Goal: Transaction & Acquisition: Purchase product/service

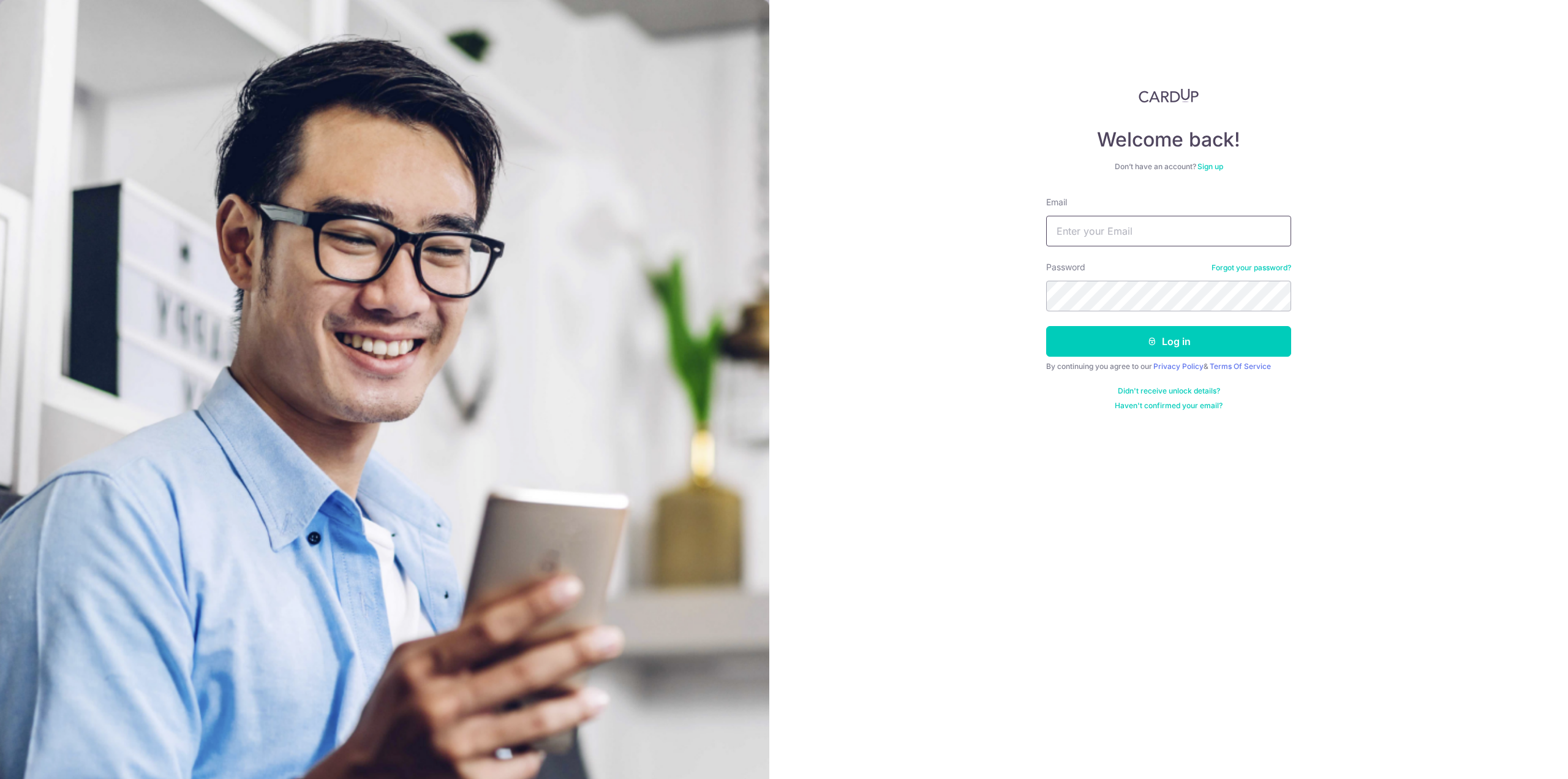
drag, startPoint x: 0, startPoint y: 0, endPoint x: 1162, endPoint y: 226, distance: 1183.8
click at [1162, 226] on input "Email" at bounding box center [1169, 231] width 245 height 31
type input "[EMAIL_ADDRESS][DOMAIN_NAME]"
click at [1156, 340] on icon "submit" at bounding box center [1152, 341] width 10 height 10
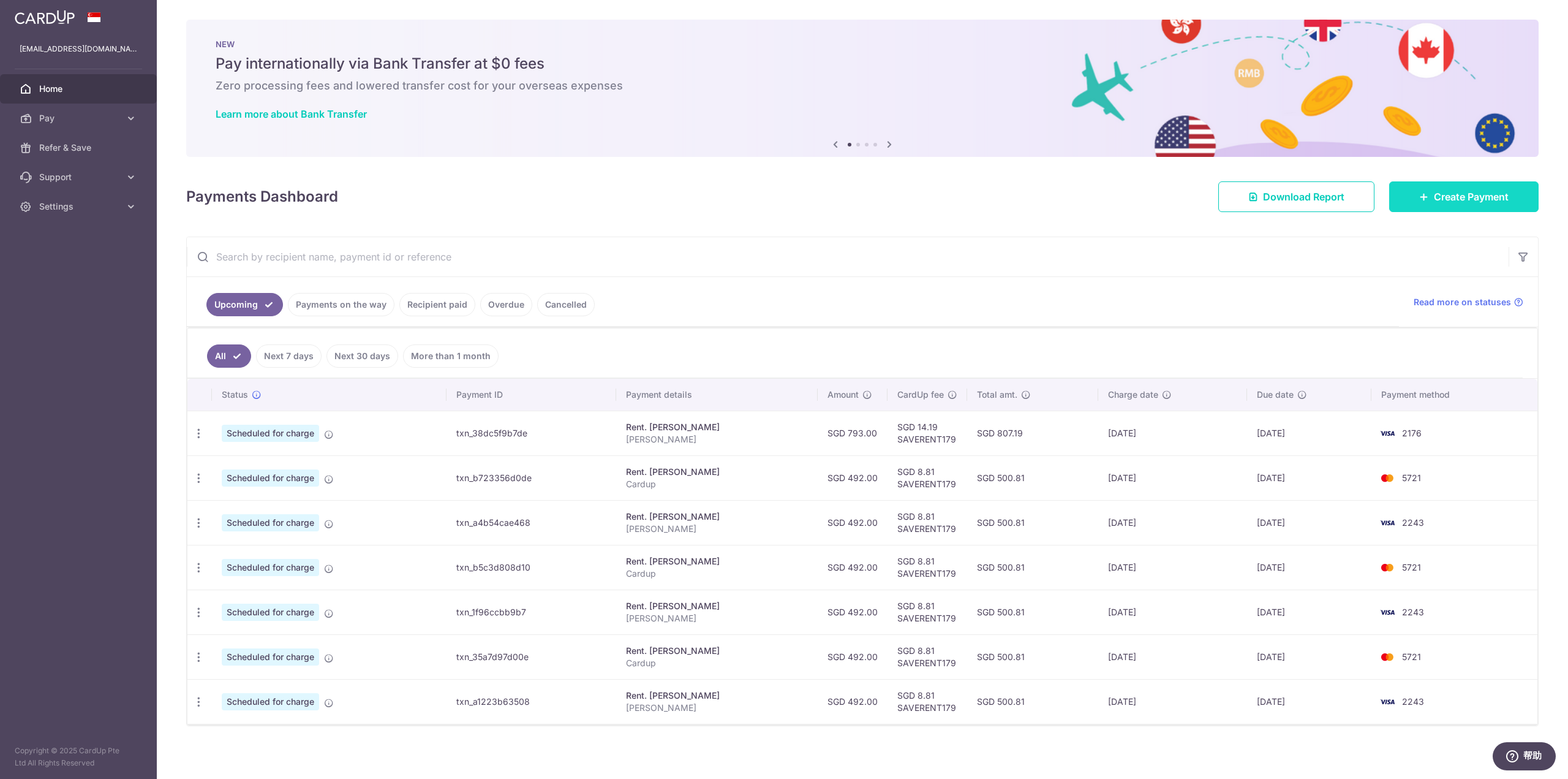
click at [1411, 193] on link "Create Payment" at bounding box center [1464, 197] width 150 height 31
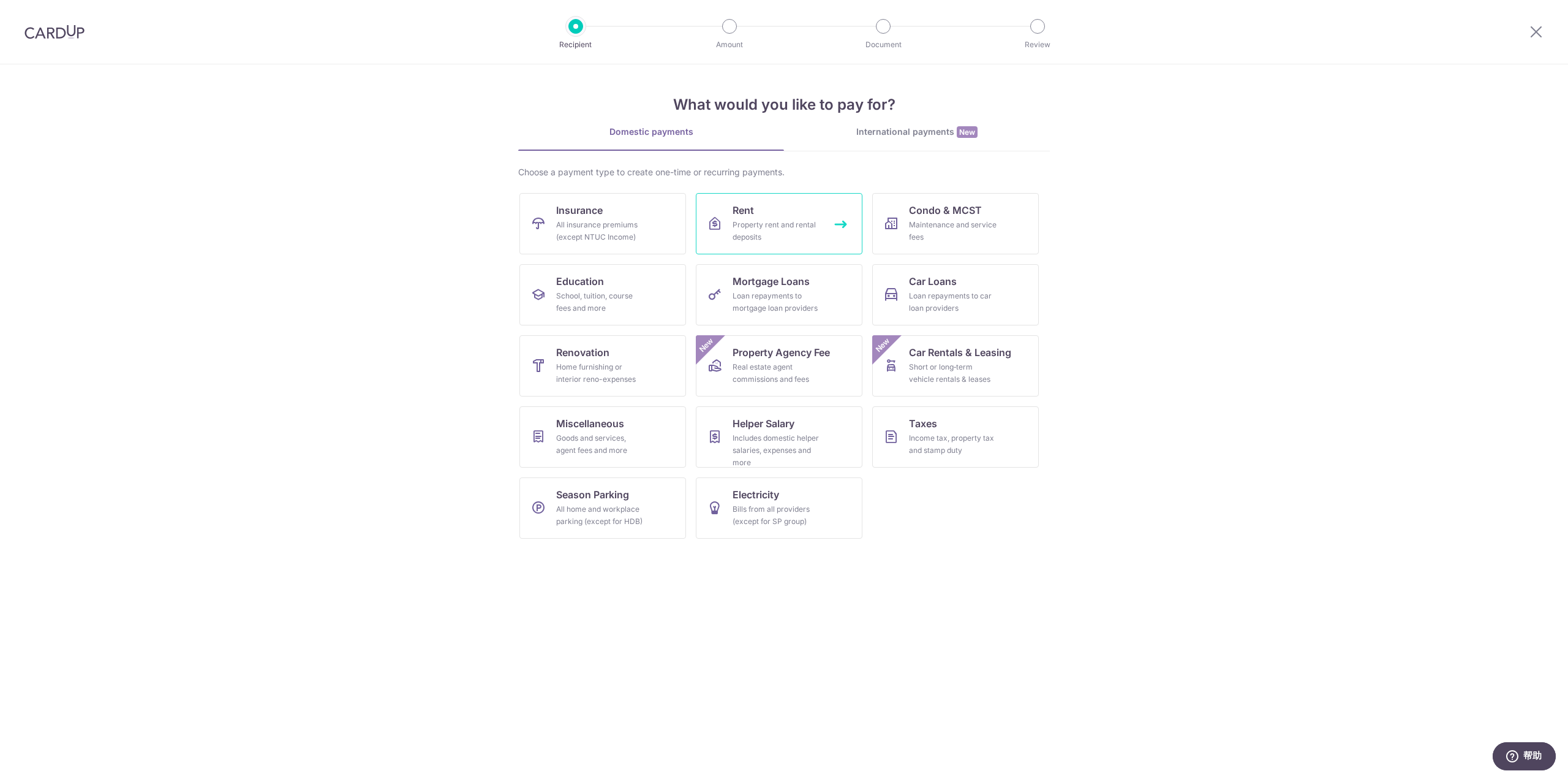
click at [764, 226] on div "Property rent and rental deposits" at bounding box center [776, 230] width 88 height 24
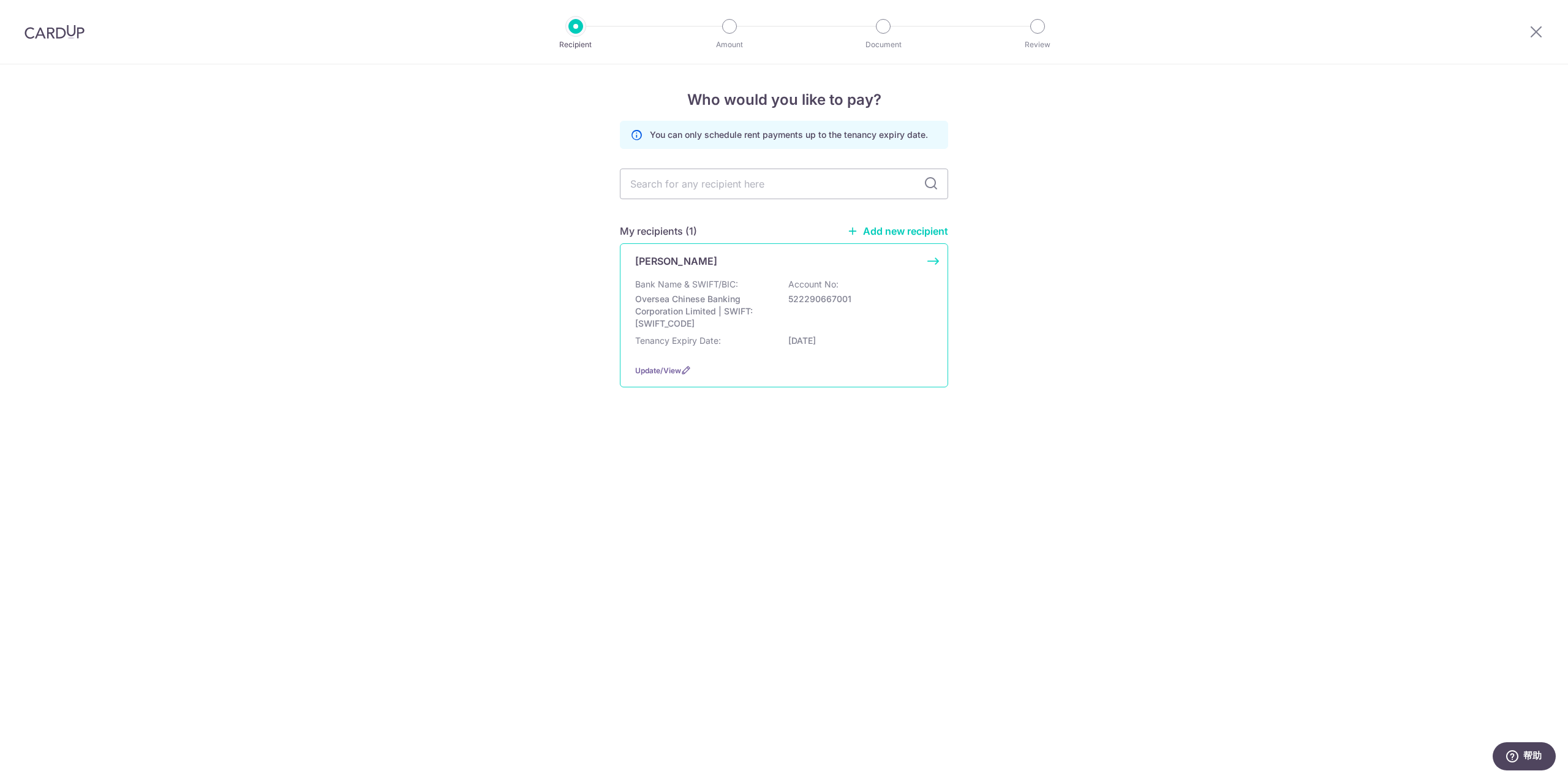
click at [726, 293] on p "Oversea Chinese Banking Corporation Limited | SWIFT: OCBCSGSGXXX" at bounding box center [704, 311] width 137 height 37
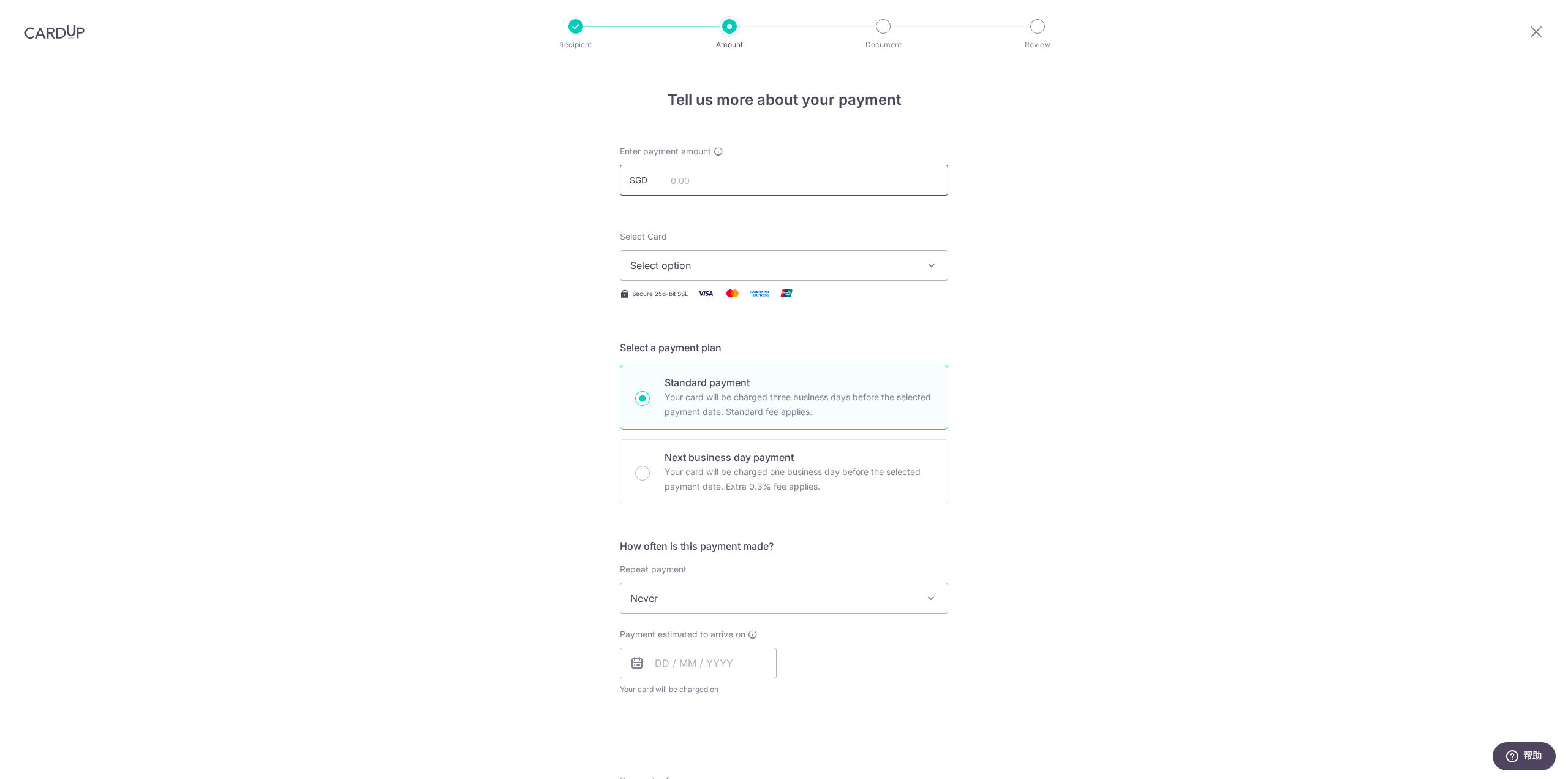
click at [715, 182] on input "text" at bounding box center [784, 180] width 328 height 31
type input "8,000.00"
click at [389, 296] on div "Tell us more about your payment Enter payment amount SGD 8,000.00 8000.00 Selec…" at bounding box center [784, 618] width 1568 height 1108
click at [716, 267] on span "Select option" at bounding box center [773, 265] width 286 height 15
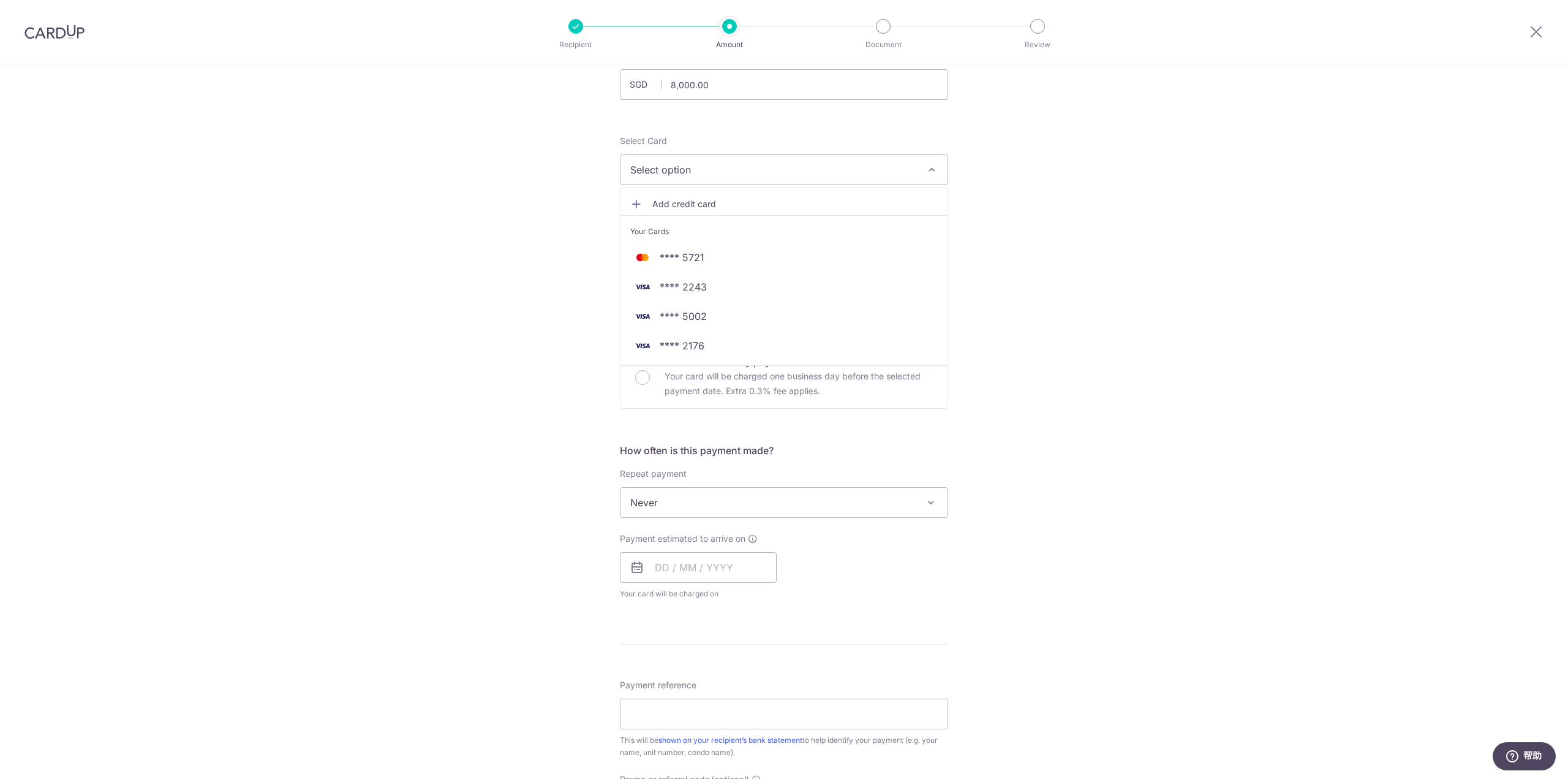
scroll to position [122, 0]
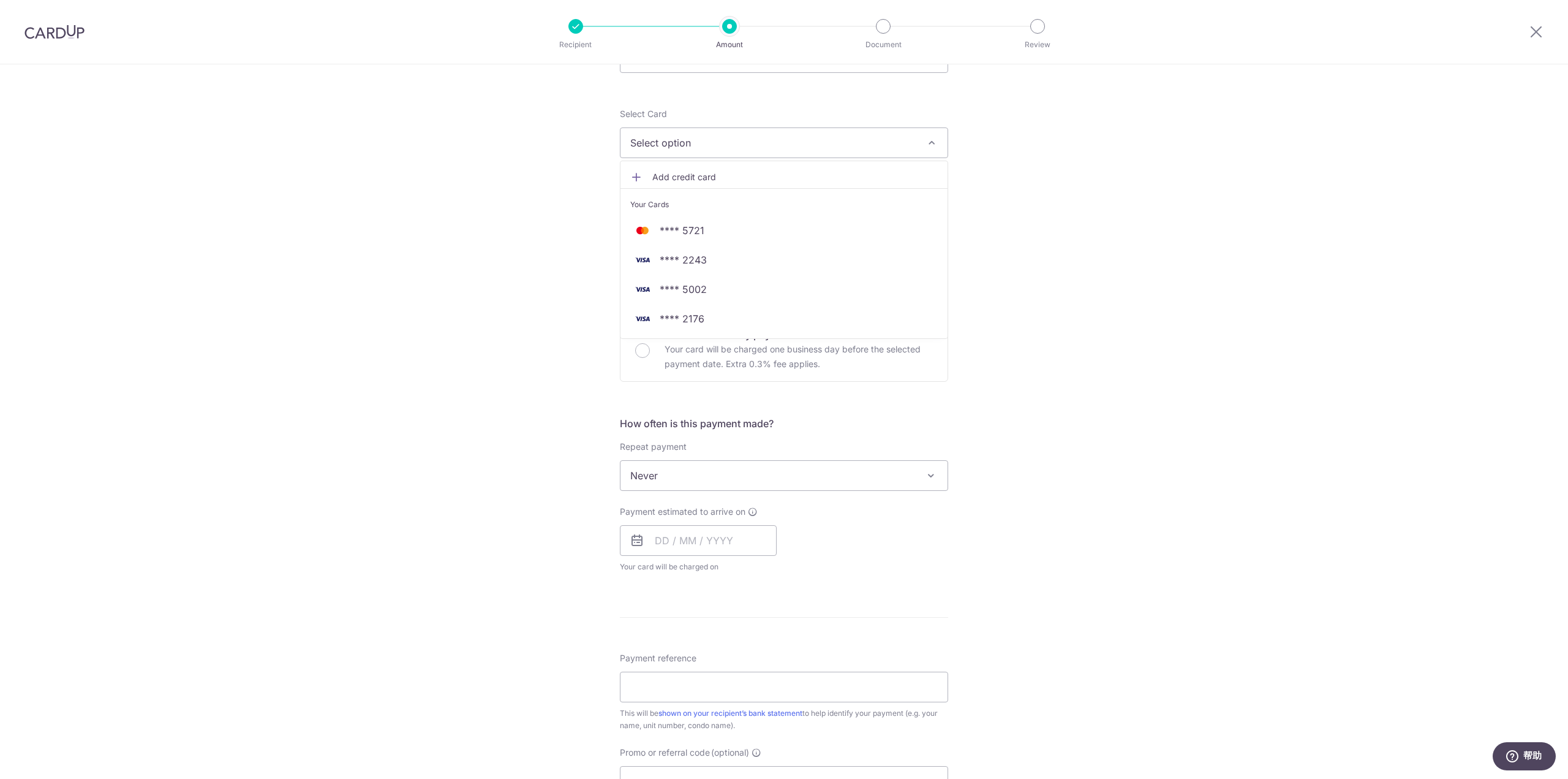
click at [667, 176] on span "Add credit card" at bounding box center [794, 177] width 286 height 13
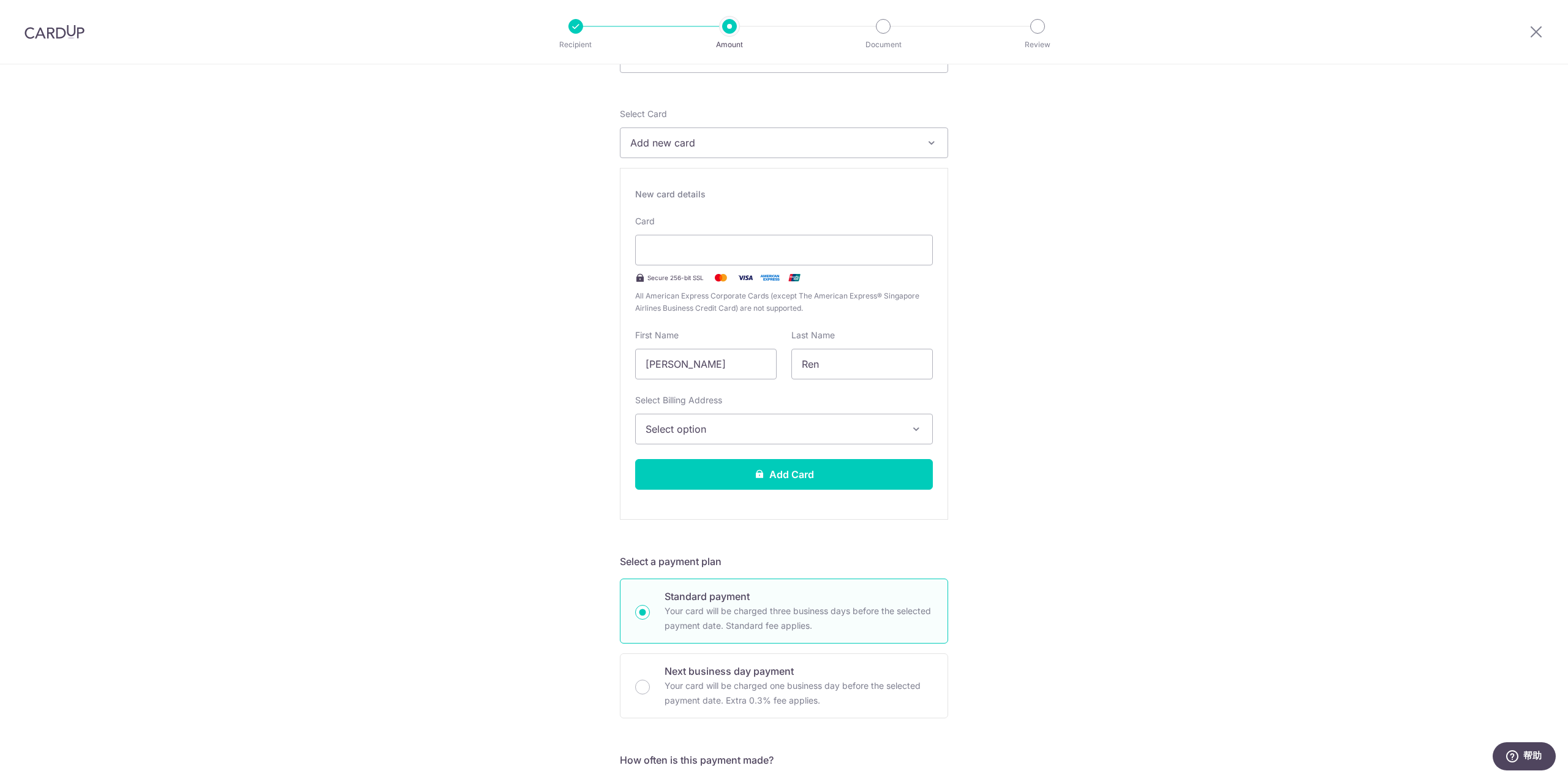
click at [729, 419] on button "Select option" at bounding box center [784, 429] width 297 height 31
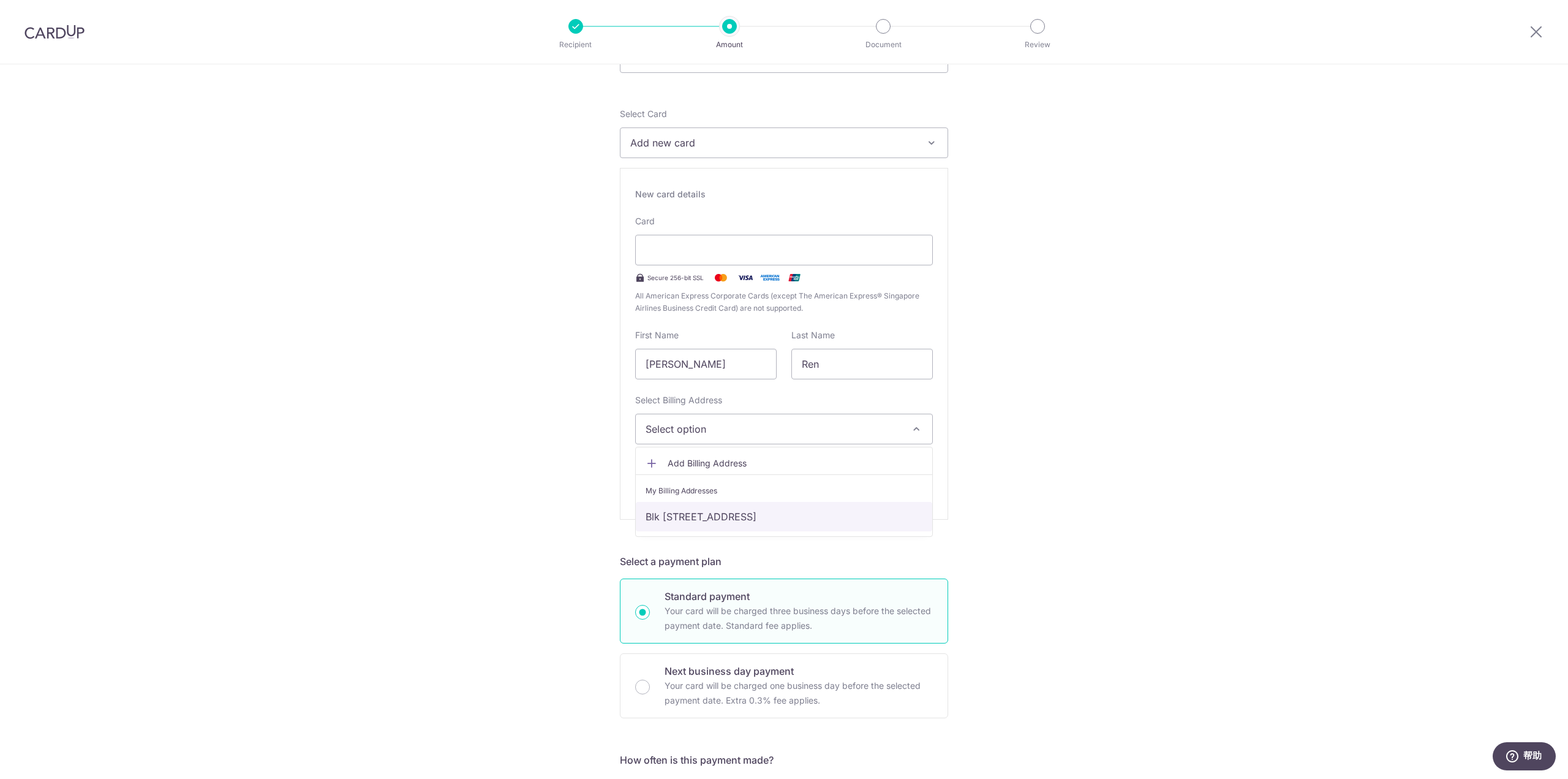
click at [726, 512] on link "Blk [STREET_ADDRESS]" at bounding box center [784, 516] width 297 height 29
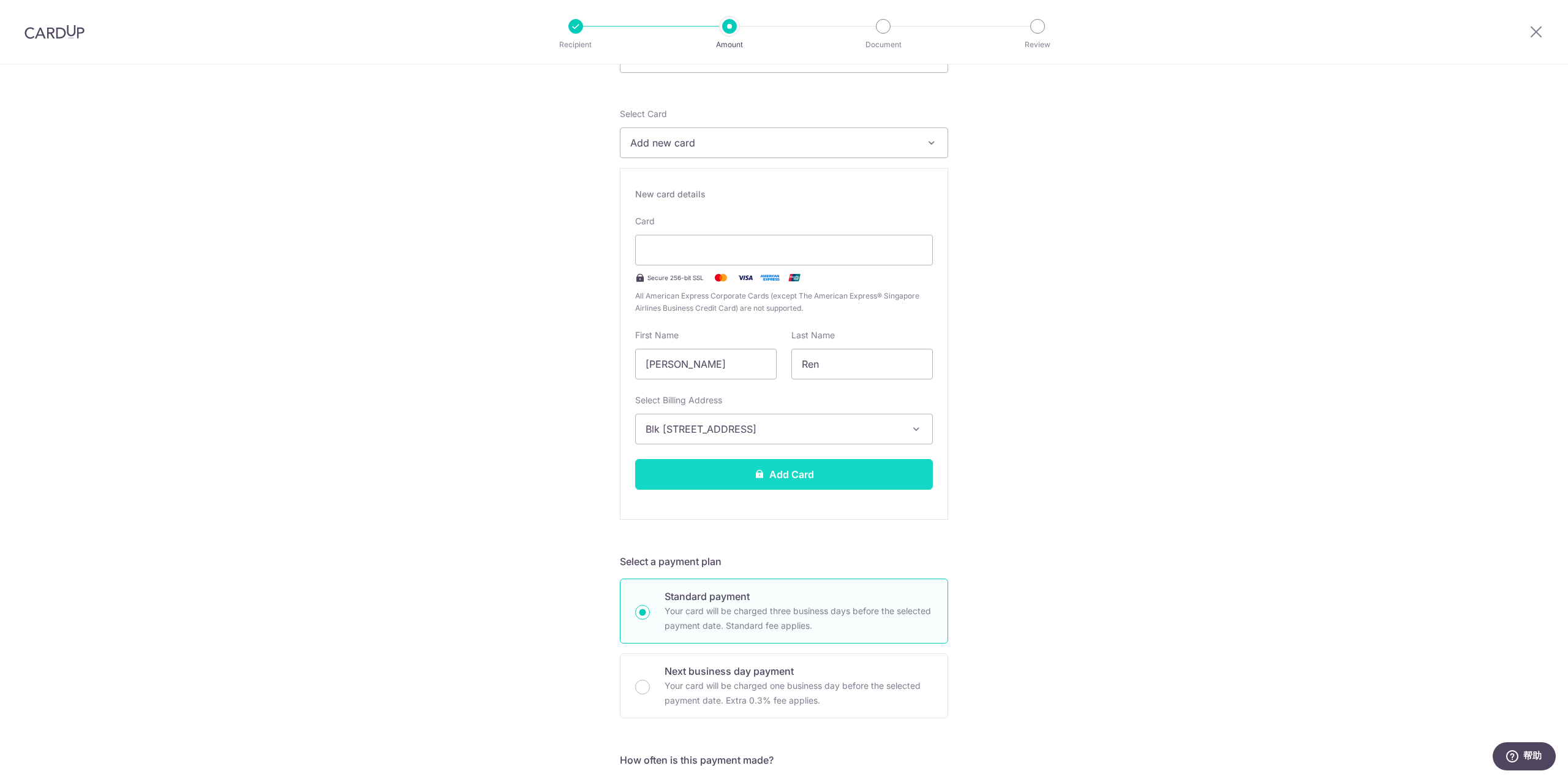
click at [783, 472] on button "Add Card" at bounding box center [784, 474] width 297 height 31
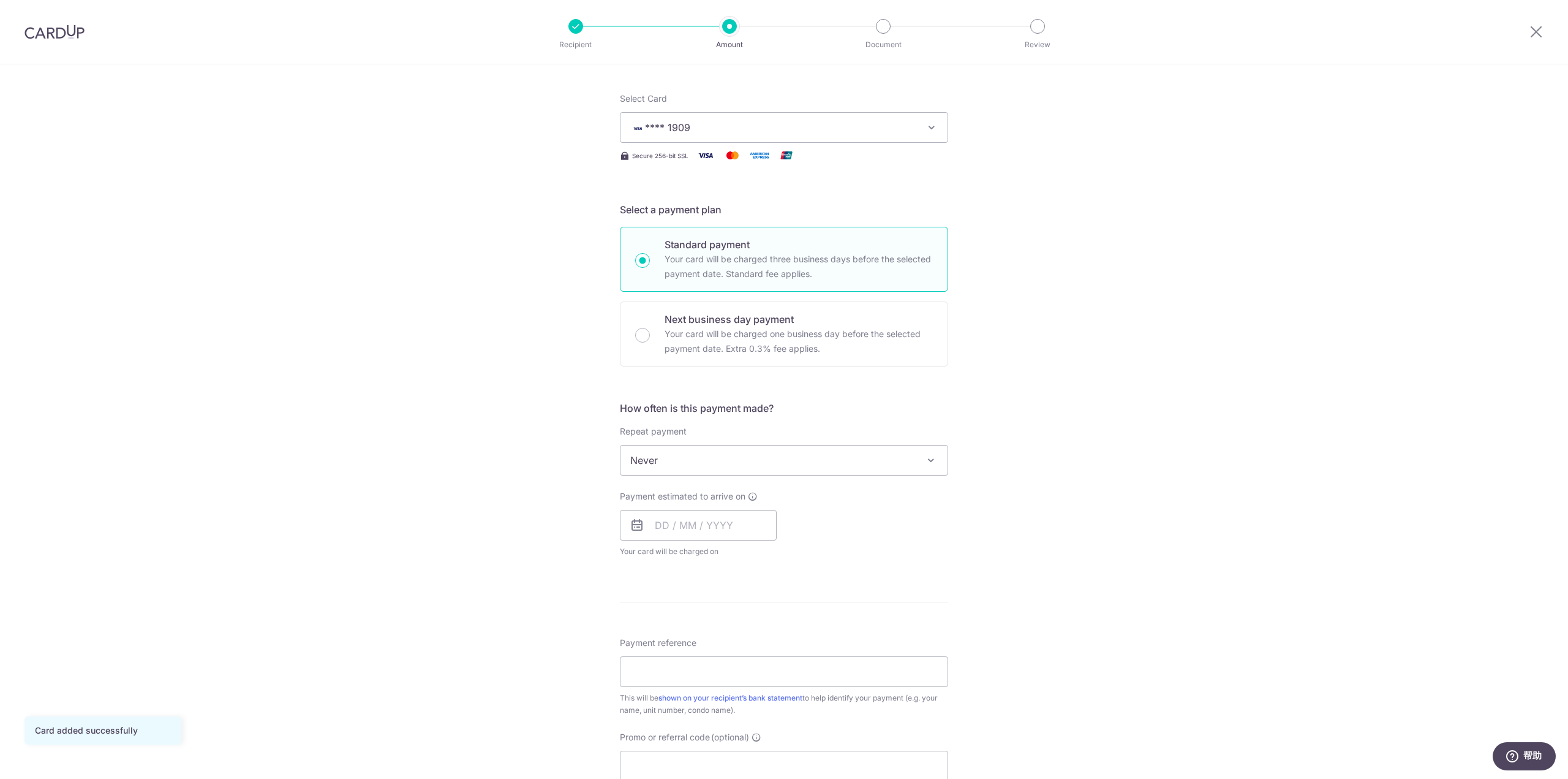
scroll to position [184, 0]
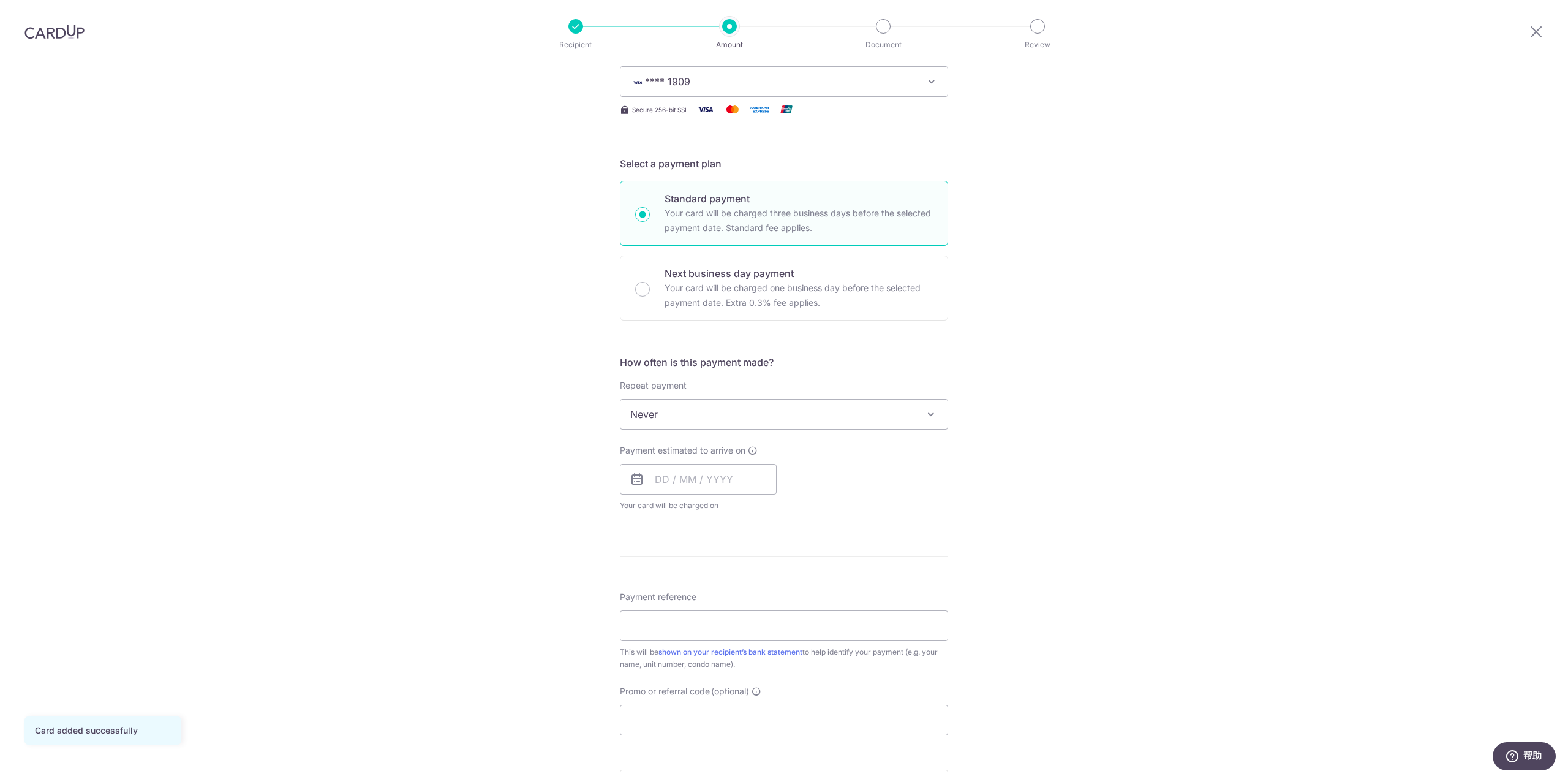
click at [853, 414] on span "Never" at bounding box center [784, 414] width 327 height 29
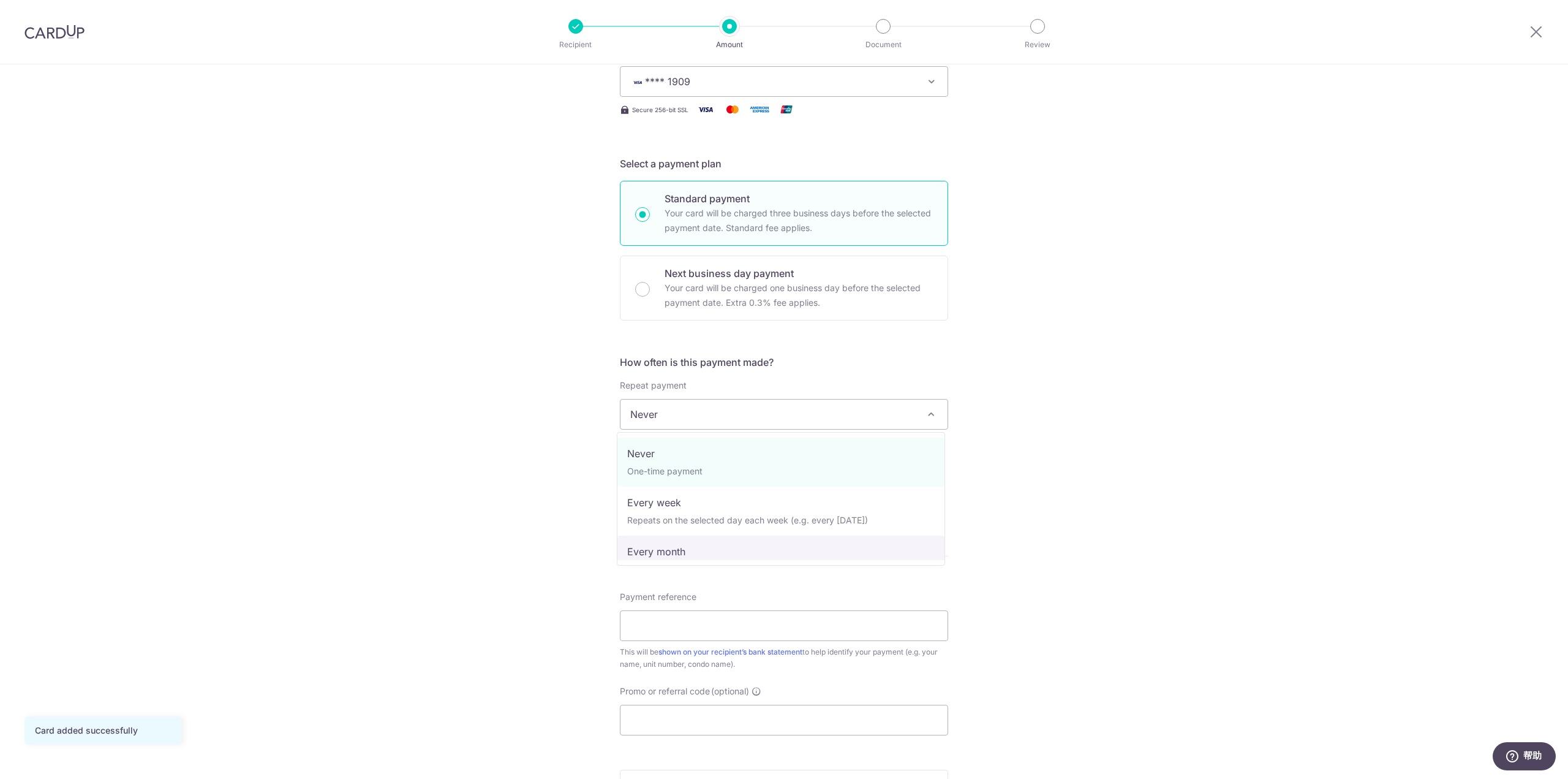
select select "3"
type input "31/12/2025"
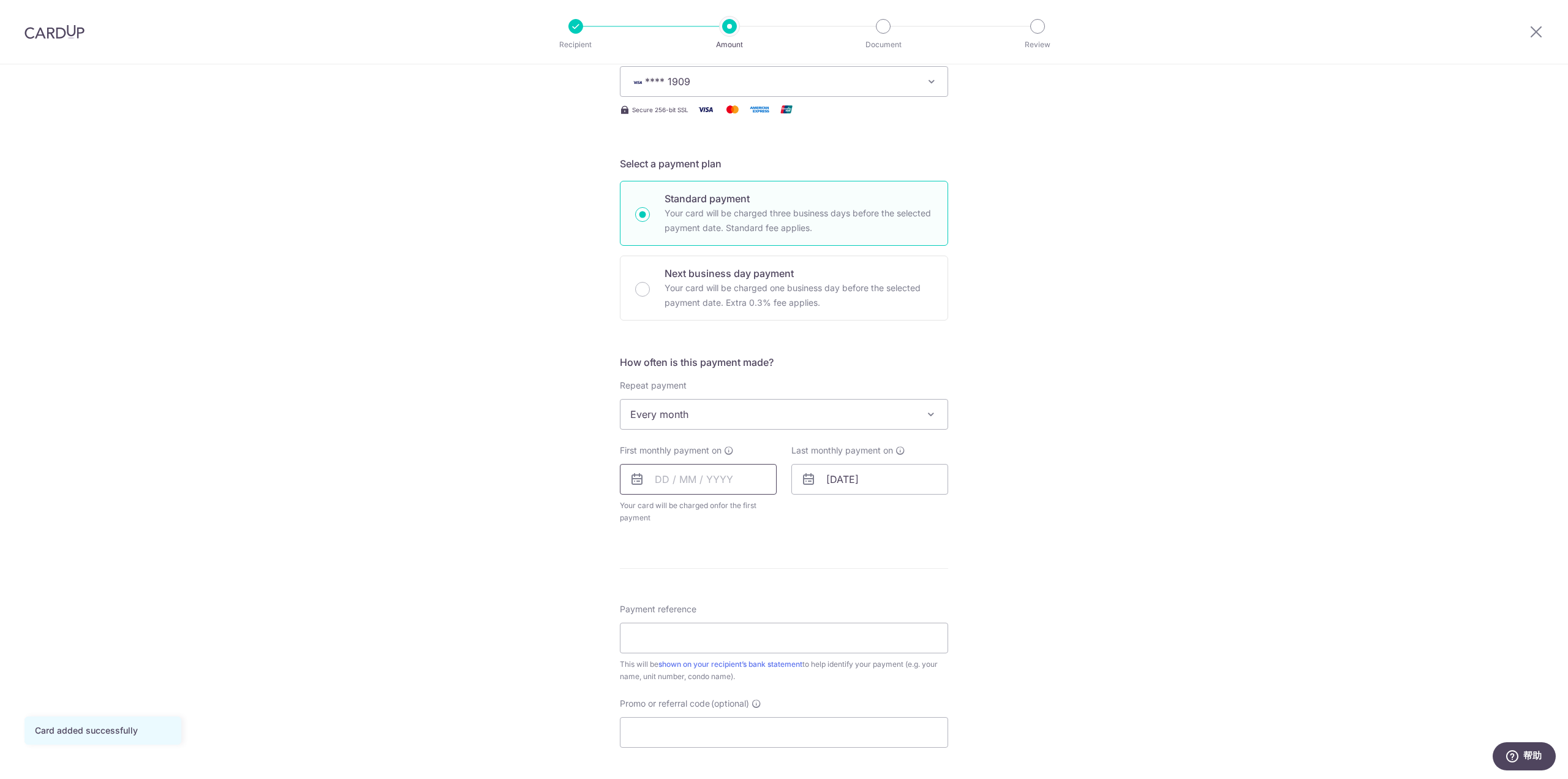
click at [722, 484] on input "text" at bounding box center [698, 479] width 157 height 31
click at [671, 638] on link "18" at bounding box center [670, 639] width 20 height 20
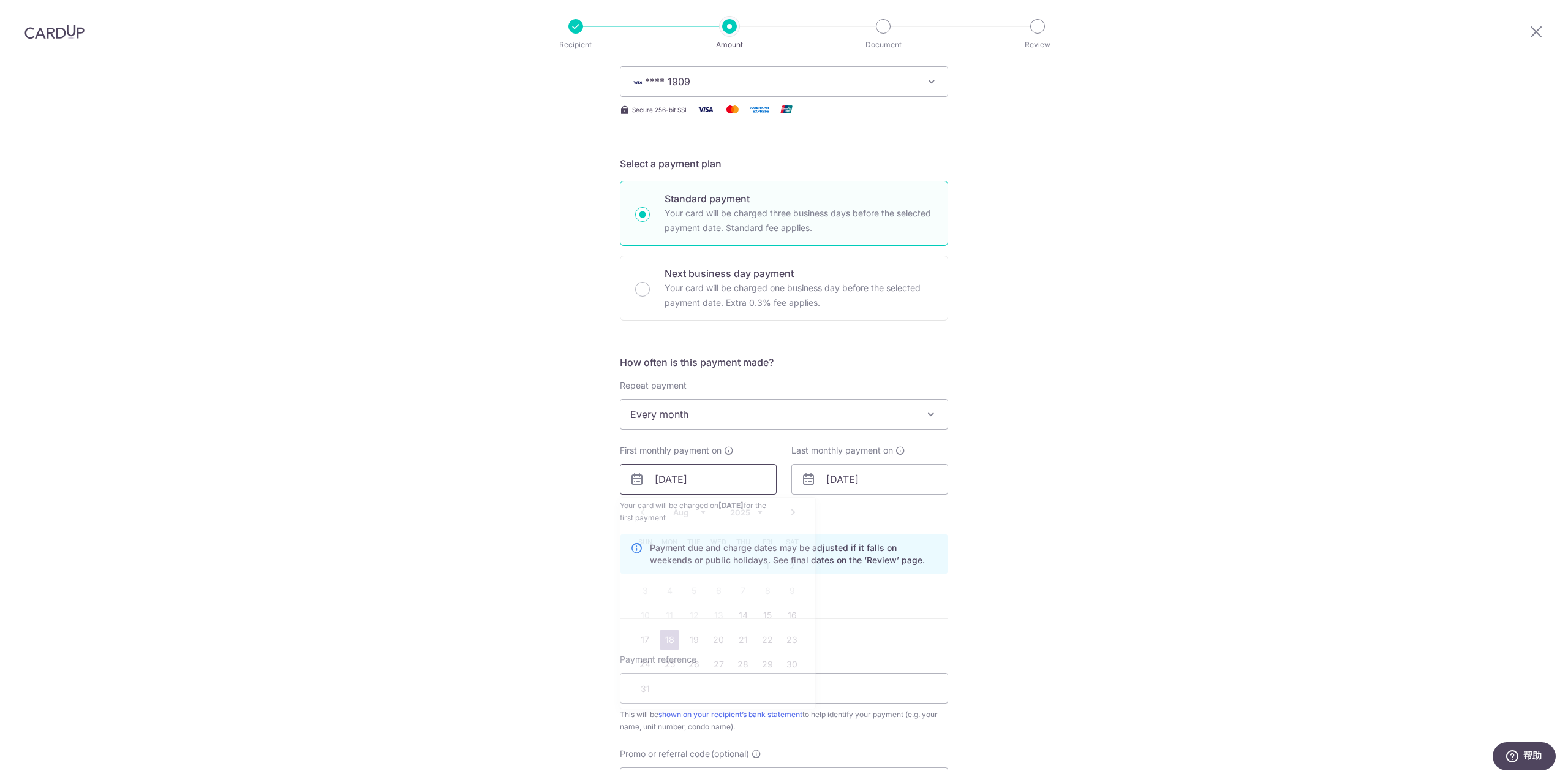
click at [739, 480] on input "18/08/2025" at bounding box center [698, 479] width 157 height 31
click at [745, 611] on link "14" at bounding box center [744, 615] width 20 height 20
type input "14/08/2025"
click at [1047, 500] on div "Tell us more about your payment Enter payment amount SGD 8,000.00 8000.00 Card …" at bounding box center [784, 465] width 1568 height 1171
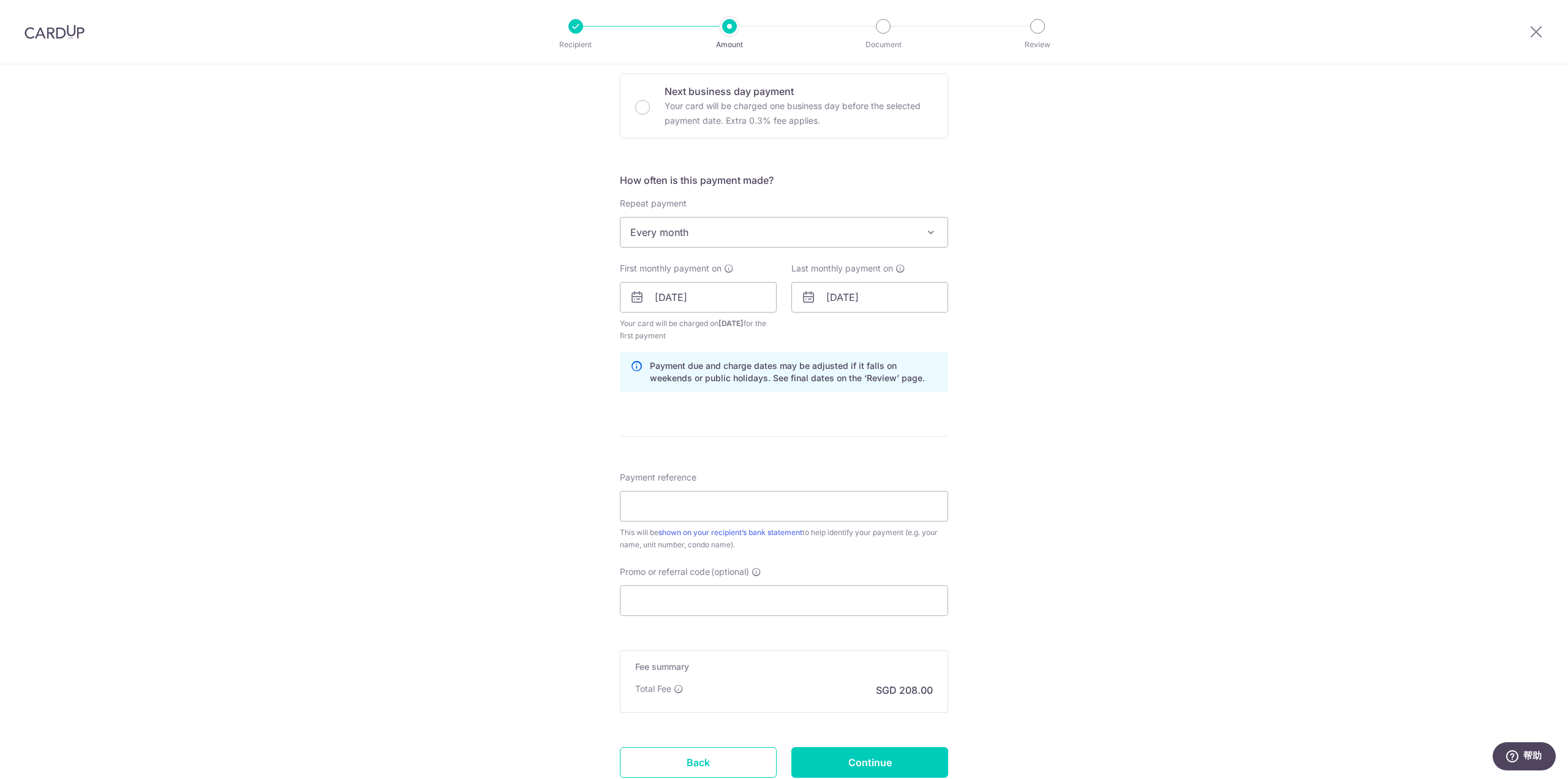
scroll to position [367, 0]
click at [885, 305] on input "31/12/2025" at bounding box center [870, 296] width 157 height 31
click at [963, 329] on link "Next" at bounding box center [965, 328] width 15 height 15
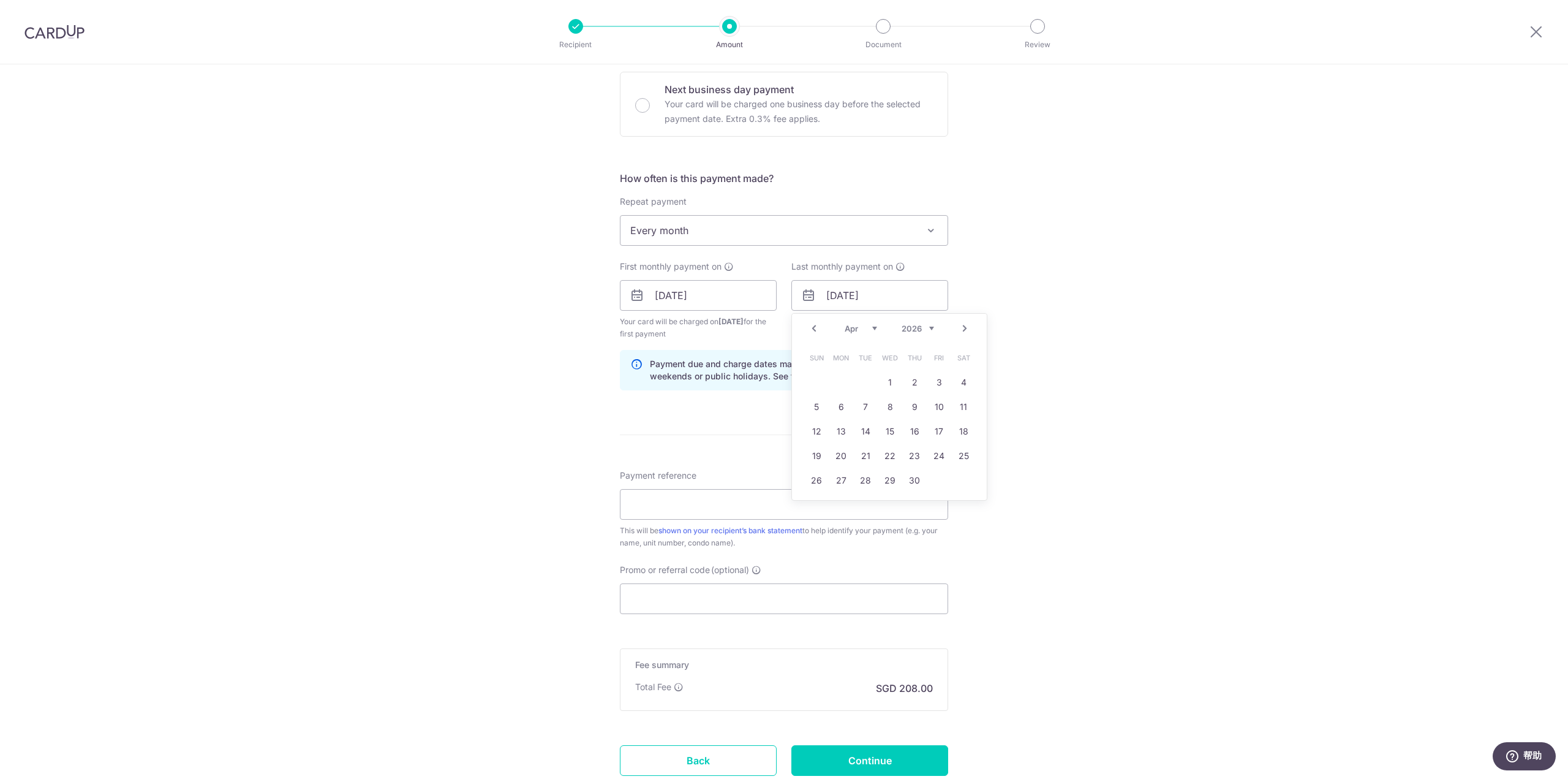
click at [963, 329] on link "Next" at bounding box center [965, 328] width 15 height 15
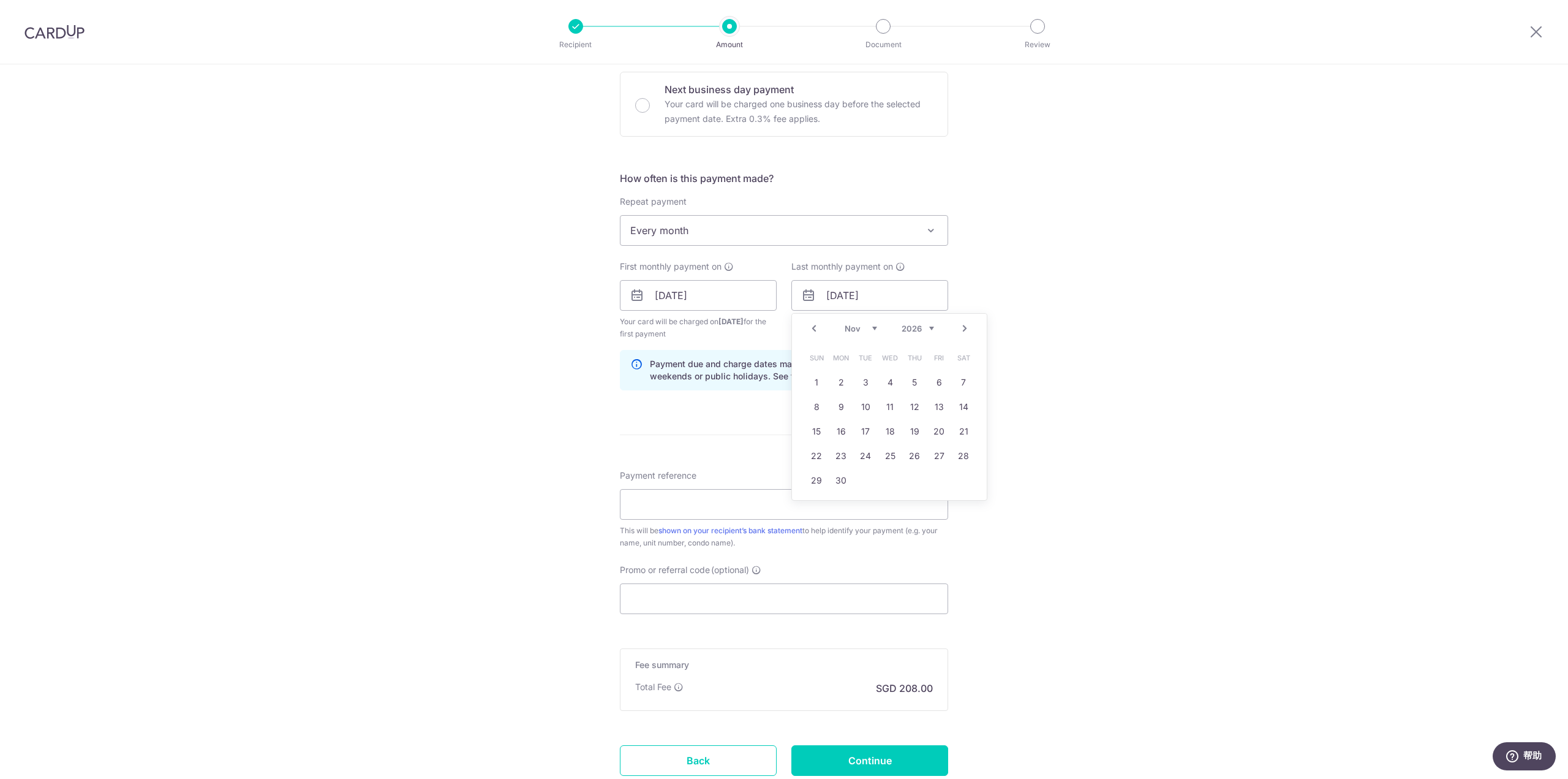
click at [963, 329] on link "Next" at bounding box center [965, 328] width 15 height 15
click at [807, 329] on link "Prev" at bounding box center [814, 328] width 15 height 15
click at [813, 327] on link "Prev" at bounding box center [814, 328] width 15 height 15
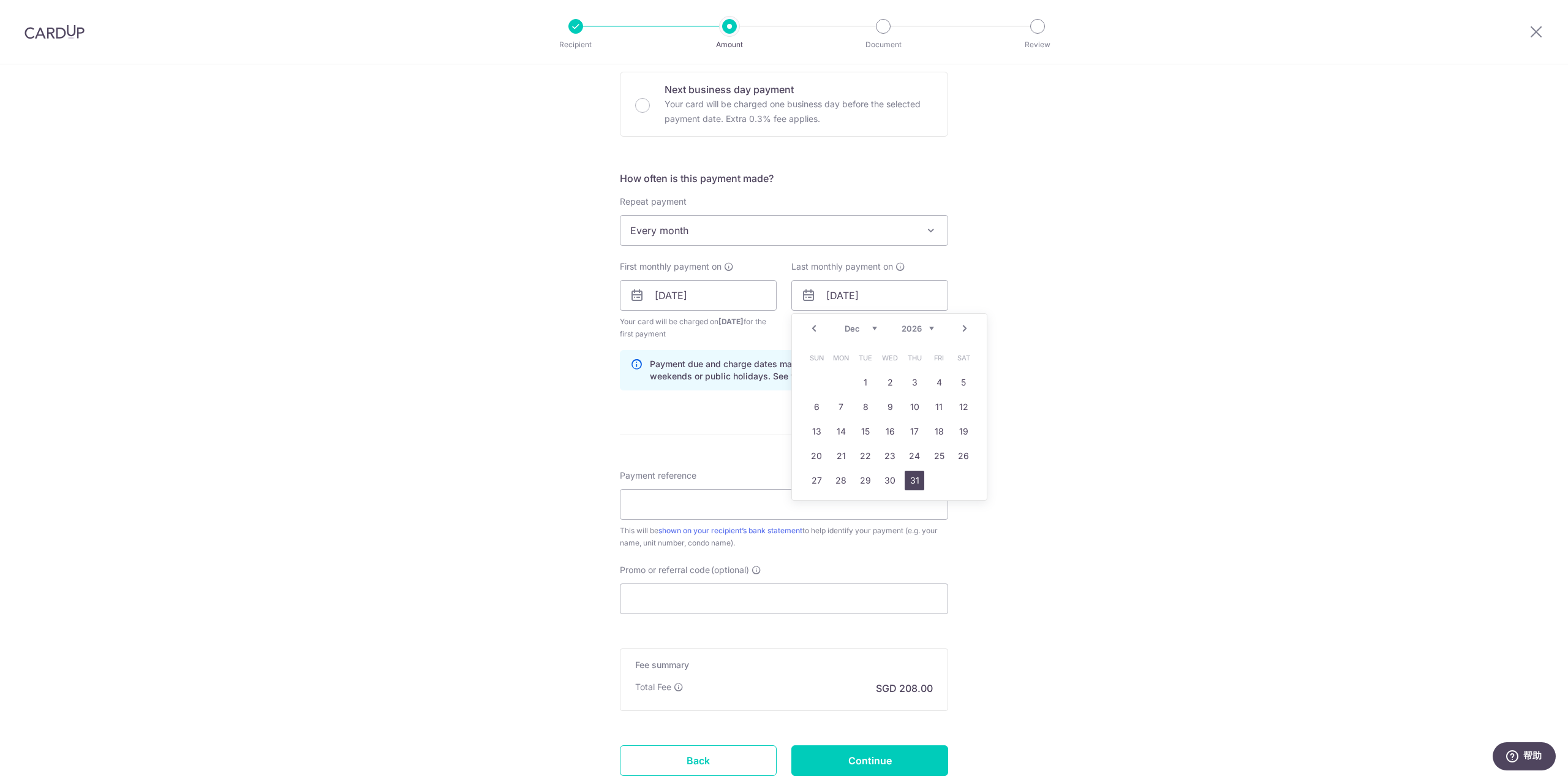
click at [913, 482] on link "31" at bounding box center [915, 481] width 20 height 20
type input "31/12/2026"
click at [1154, 392] on div "Tell us more about your payment Enter payment amount SGD 8,000.00 8000.00 Card …" at bounding box center [784, 282] width 1568 height 1171
click at [704, 501] on input "Payment reference" at bounding box center [784, 504] width 328 height 31
type input "[PERSON_NAME]"
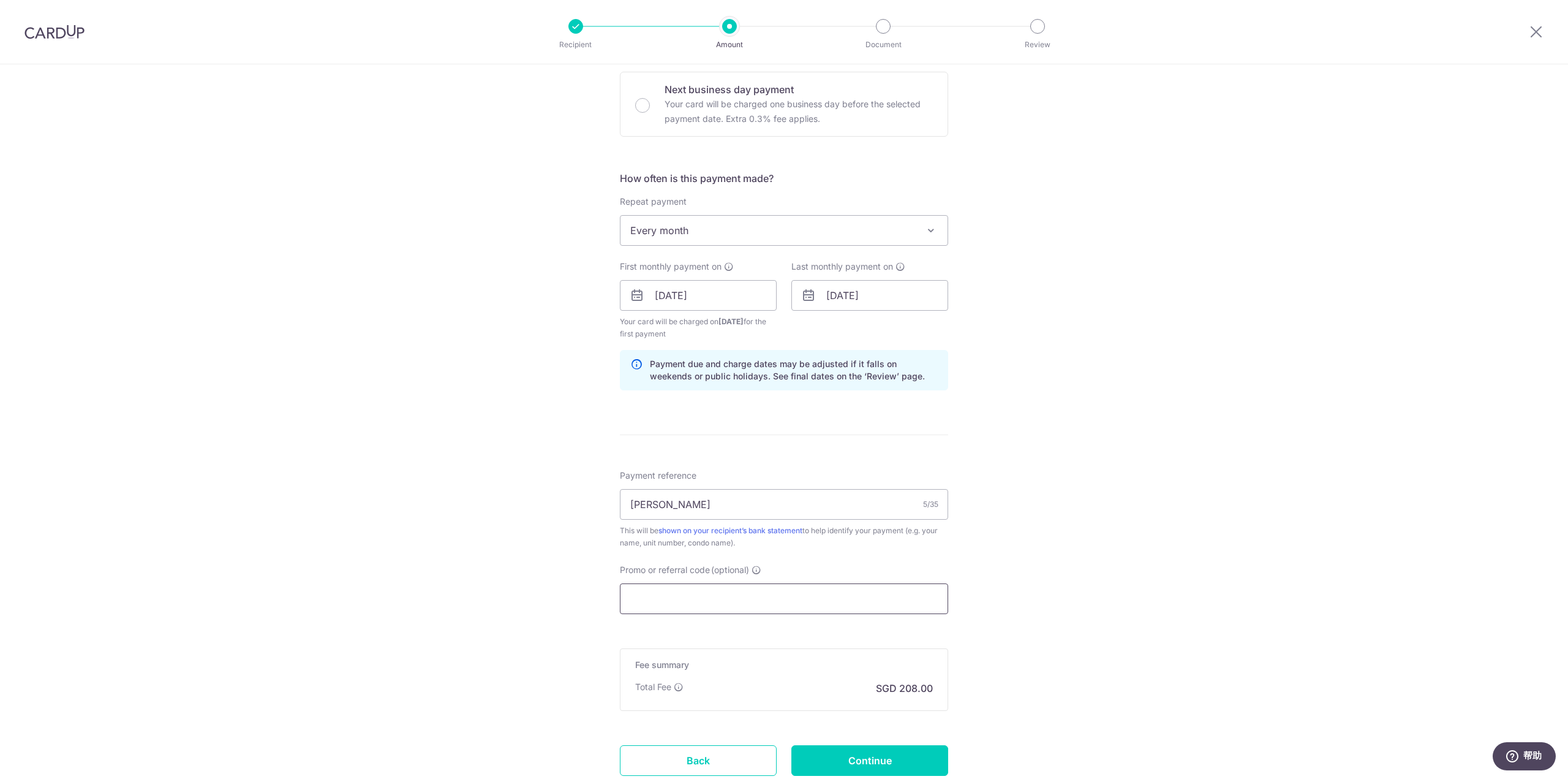
click at [681, 605] on input "Promo or referral code (optional)" at bounding box center [784, 599] width 328 height 31
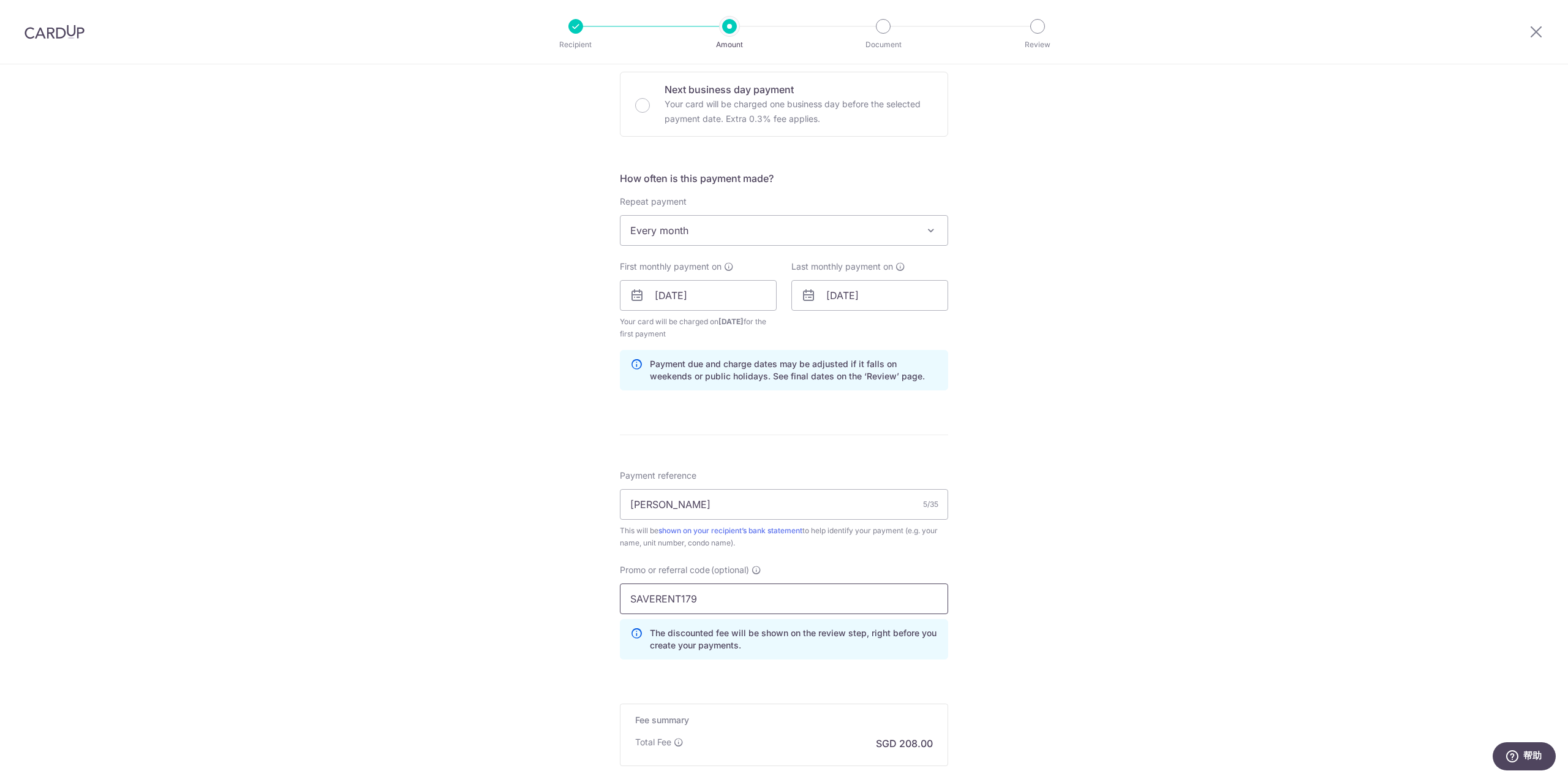
type input "SAVERENT179"
click at [629, 560] on div "Payment reference Bowen 5/35 This will be shown on your recipient’s bank statem…" at bounding box center [784, 569] width 328 height 200
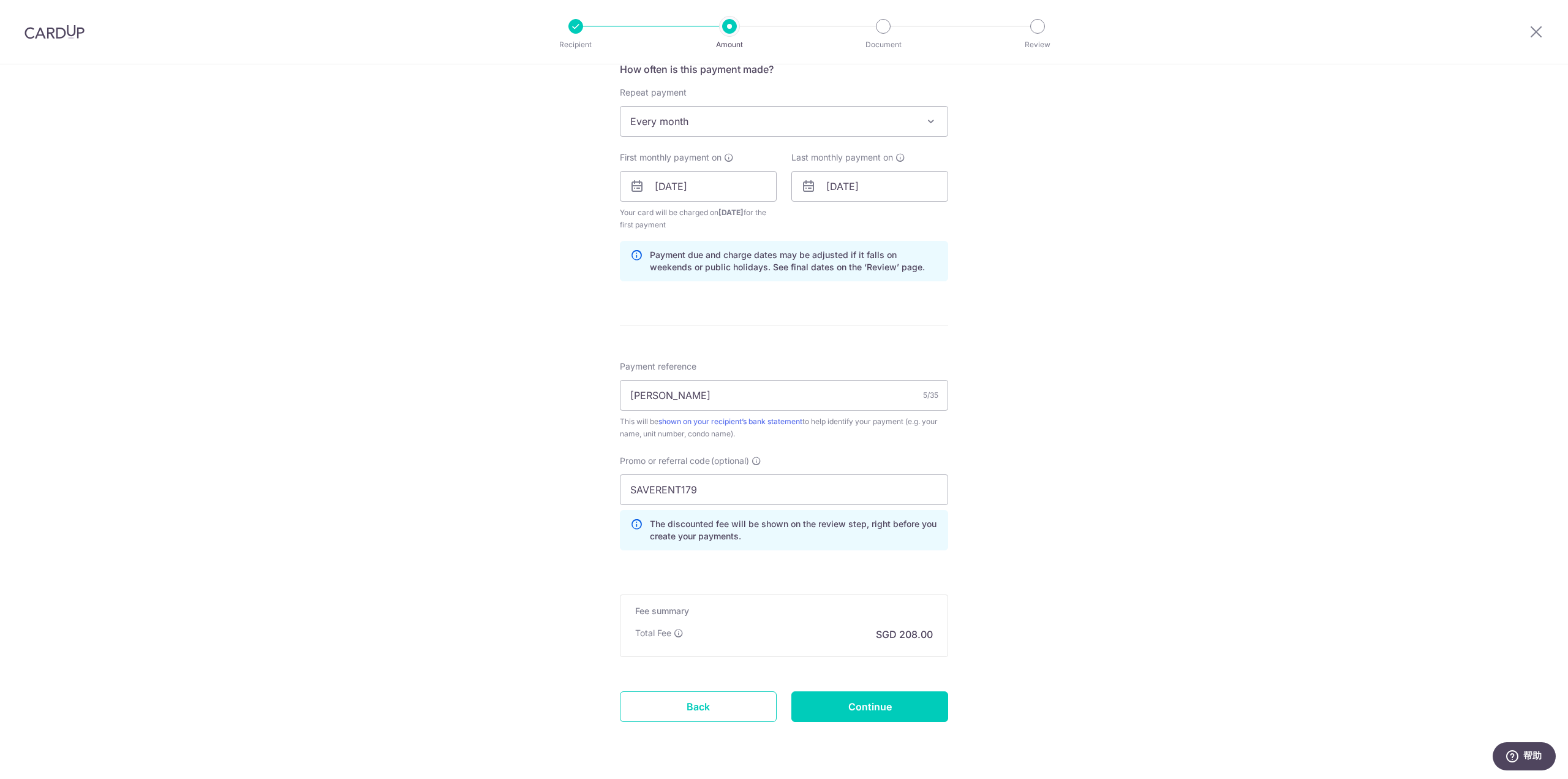
scroll to position [511, 0]
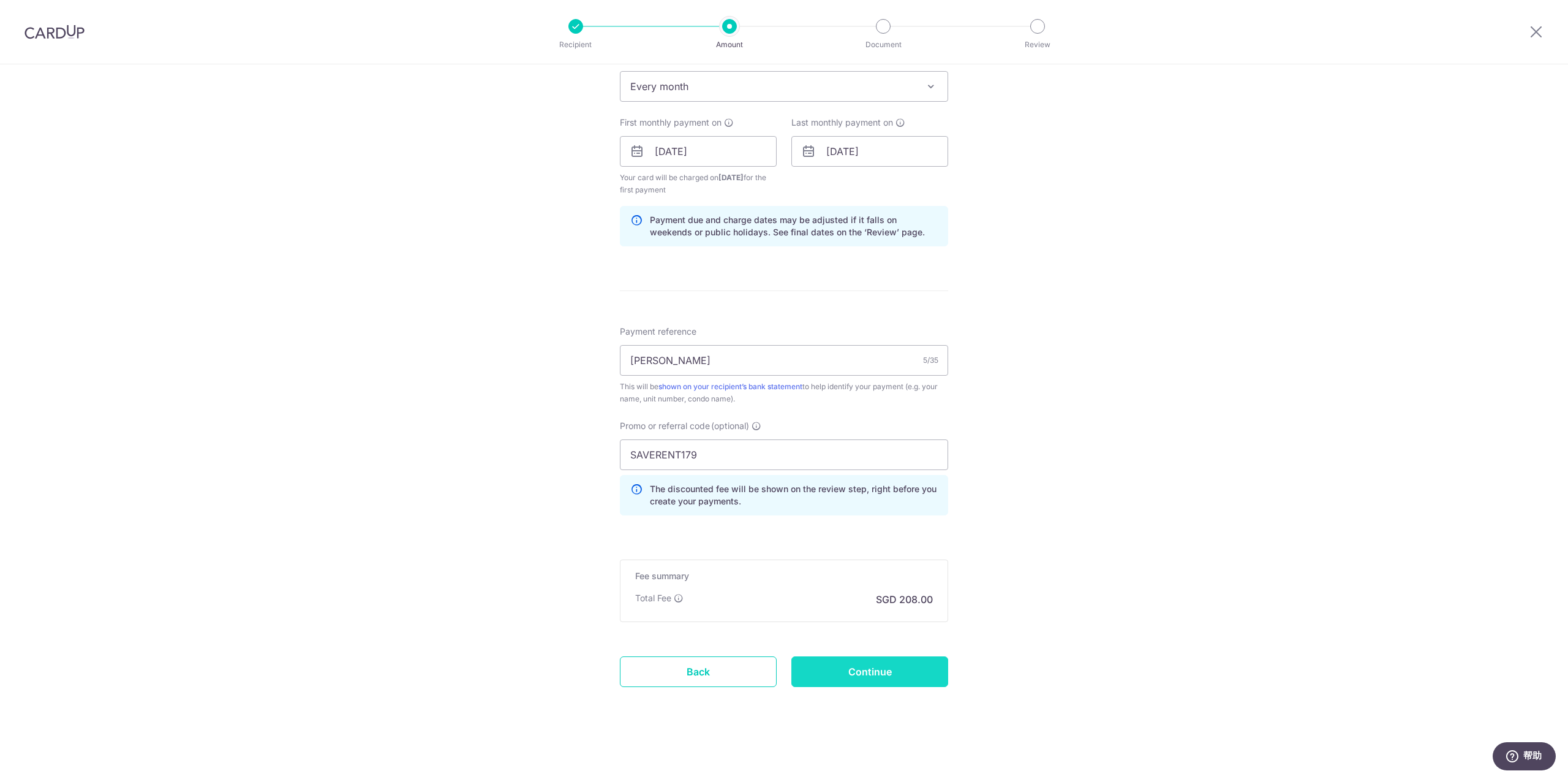
click at [837, 670] on input "Continue" at bounding box center [870, 672] width 157 height 31
type input "Create Schedule"
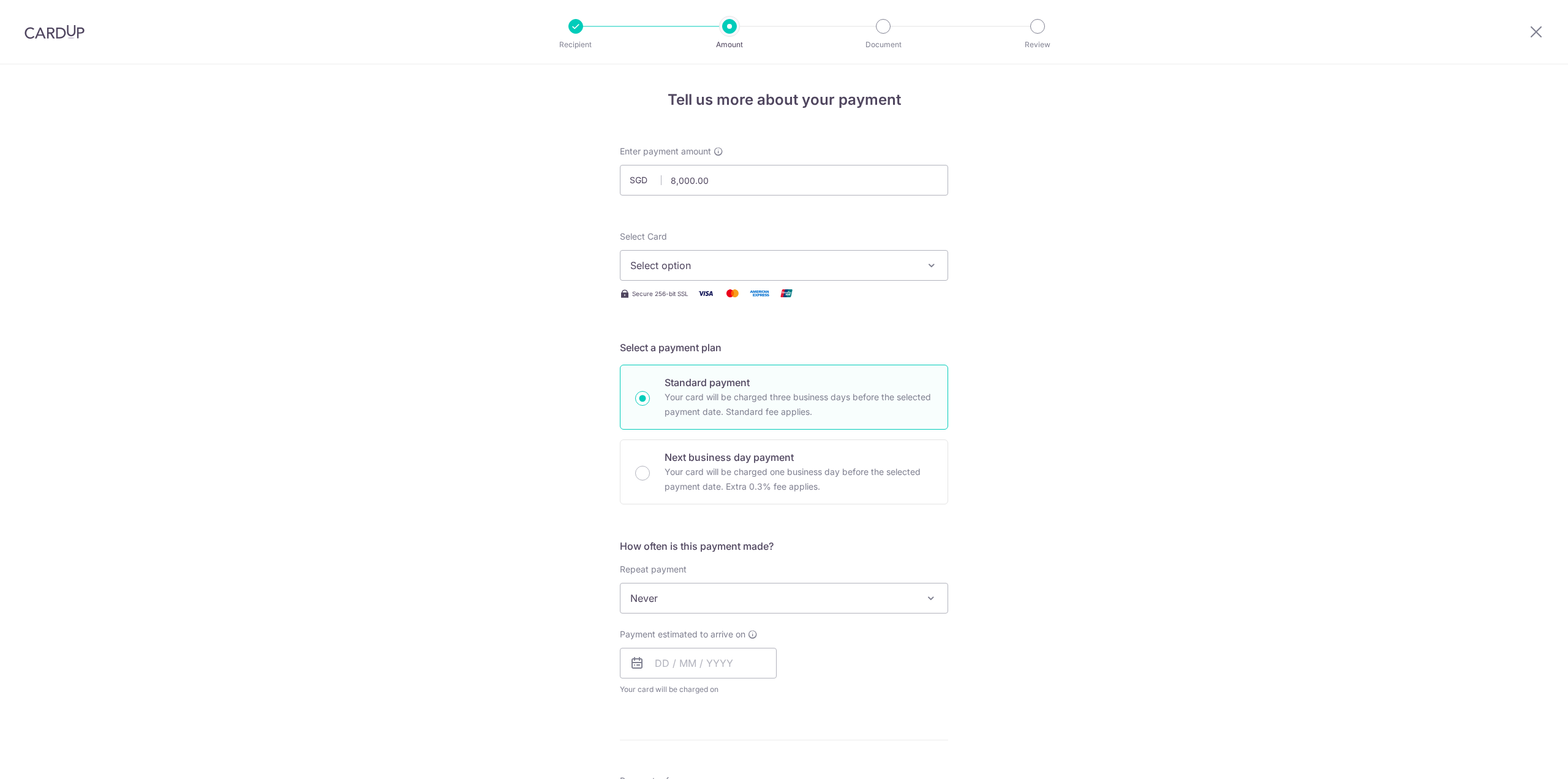
select select "3"
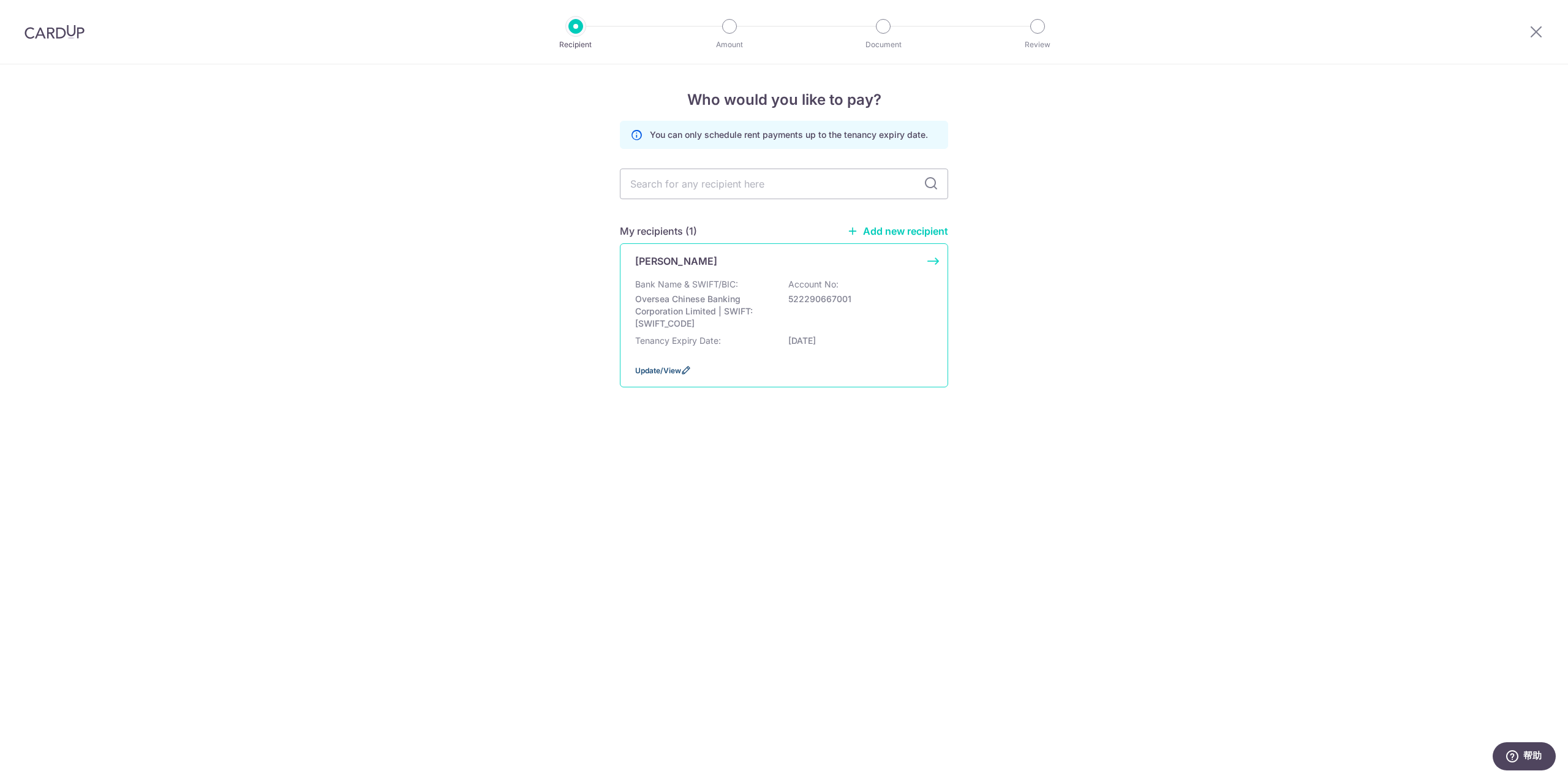
click at [674, 369] on span "Update/View" at bounding box center [658, 370] width 46 height 9
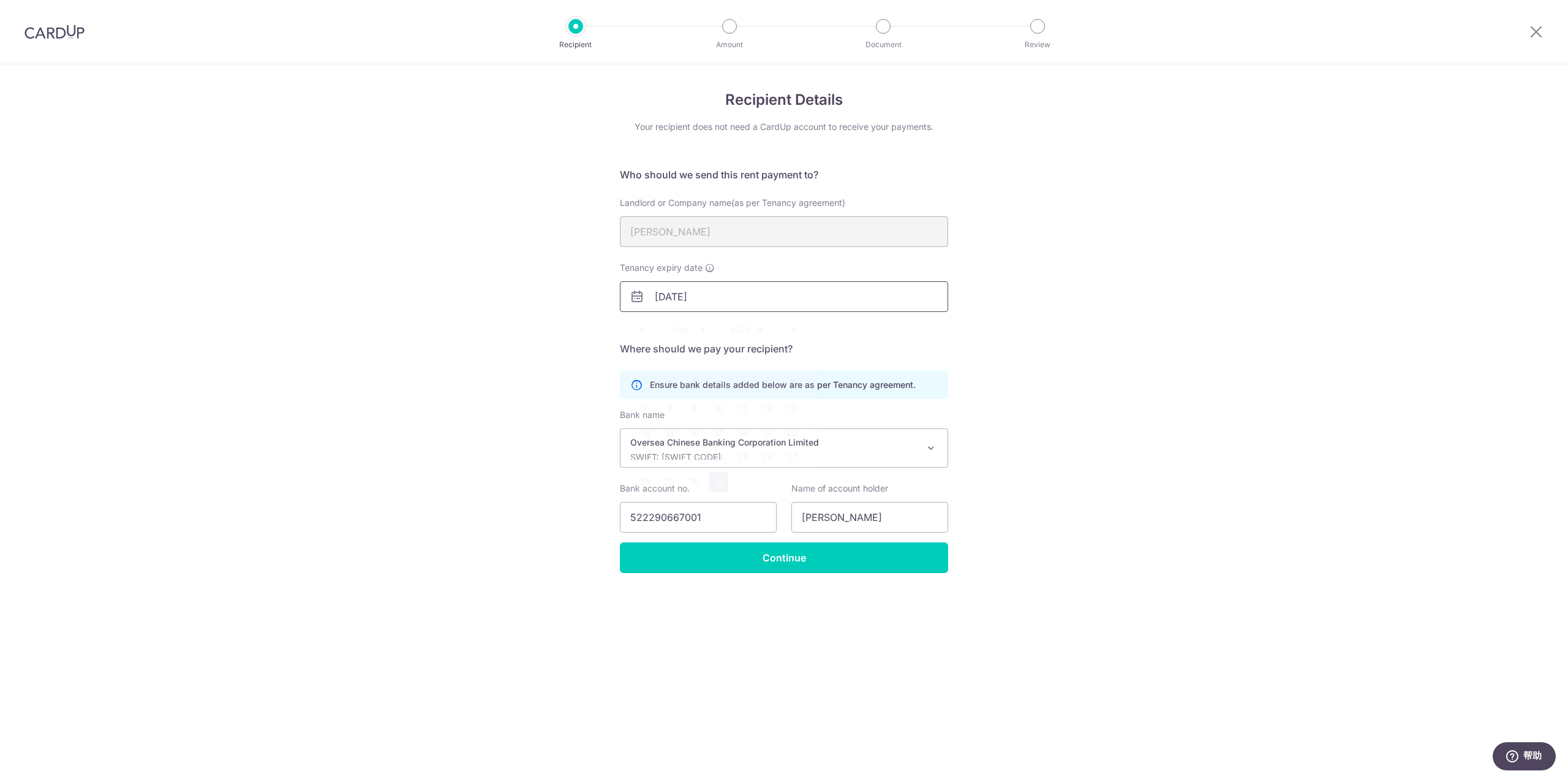
click at [716, 290] on input "[DATE]" at bounding box center [784, 297] width 328 height 31
click at [794, 329] on link "Next" at bounding box center [794, 329] width 15 height 15
click at [740, 331] on select "2025 2026 2027 2028 2029 2030 2031 2032 2033 2034 2035 2036" at bounding box center [746, 329] width 33 height 10
click at [730, 325] on select "2025 2026 2027 2028 2029 2030 2031 2032 2033 2034 2035 2036" at bounding box center [746, 329] width 33 height 10
click at [692, 339] on div "Prev Next Jan Feb Mar Apr May Jun Jul Aug Sep Oct Nov Dec 2025 2026 2027 2028 2…" at bounding box center [717, 329] width 195 height 29
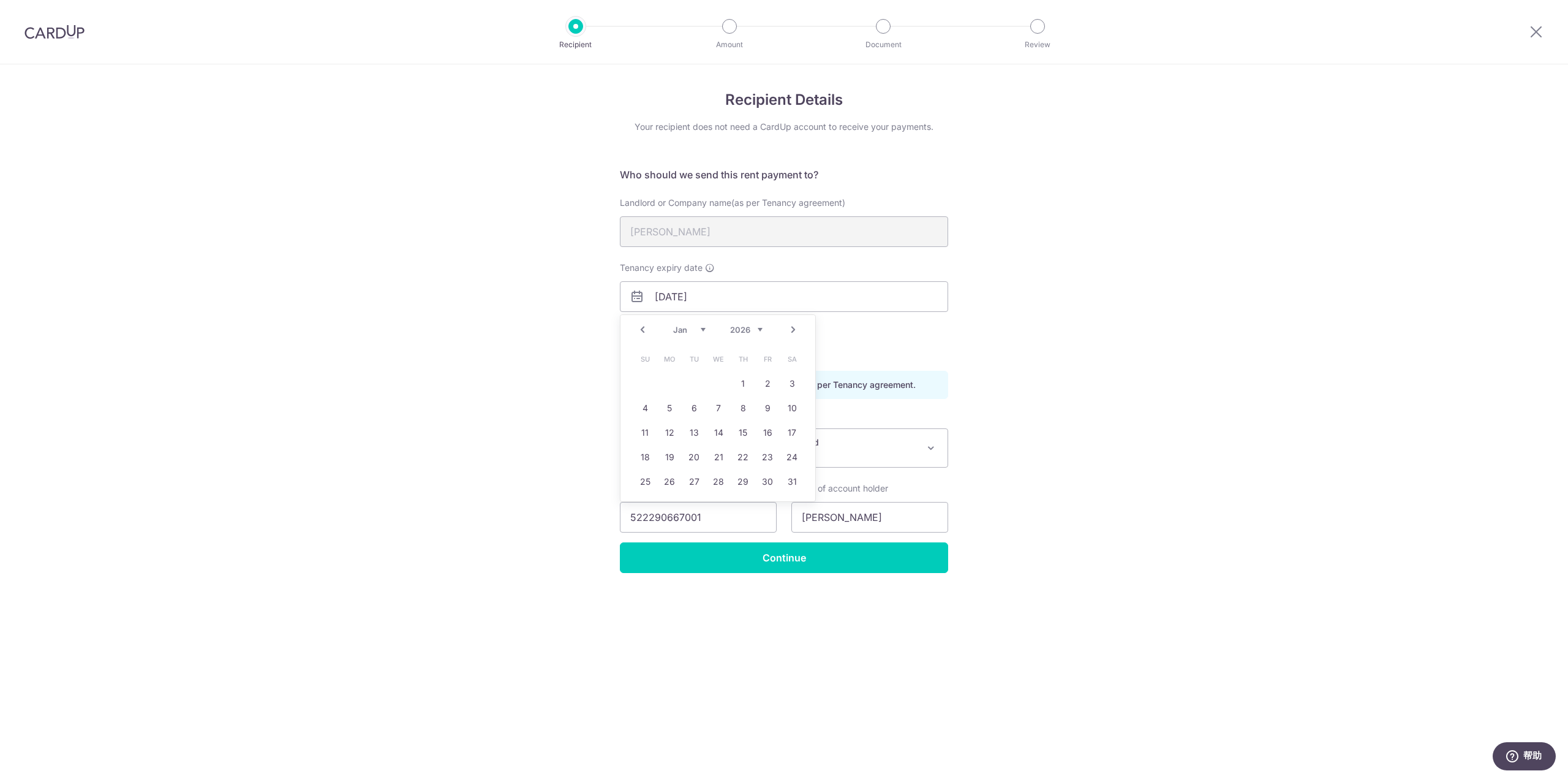
click at [691, 334] on select "Jan Feb Mar Apr May Jun Jul Aug Sep Oct Nov Dec" at bounding box center [689, 329] width 33 height 10
click at [741, 482] on link "31" at bounding box center [744, 482] width 20 height 20
type input "31/12/2026"
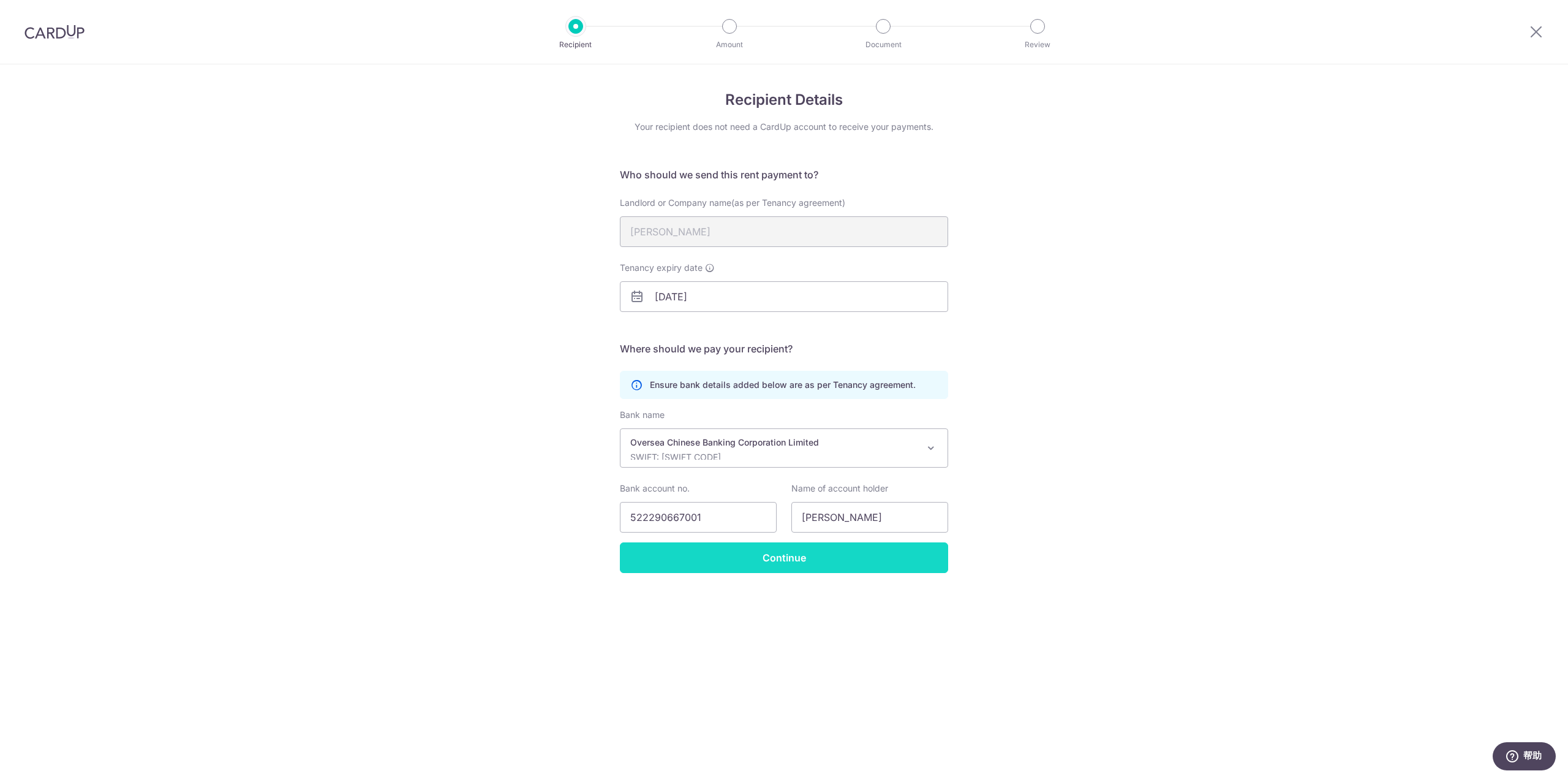
click at [813, 561] on input "Continue" at bounding box center [784, 558] width 328 height 31
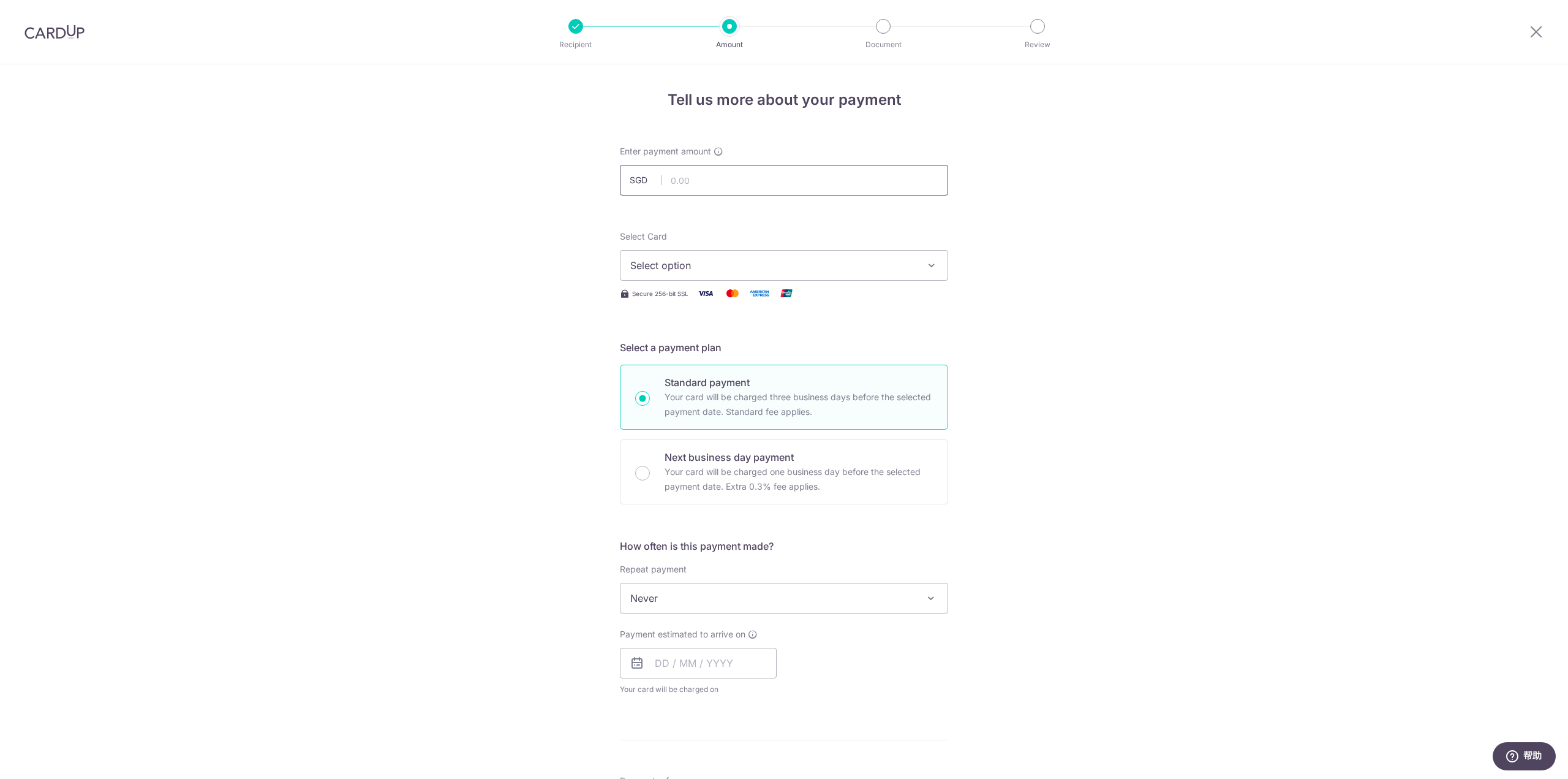
drag, startPoint x: 0, startPoint y: 0, endPoint x: 762, endPoint y: 180, distance: 783.0
click at [762, 180] on input "text" at bounding box center [784, 180] width 328 height 31
type input "8,000.00"
click at [917, 261] on button "Select option" at bounding box center [784, 266] width 328 height 31
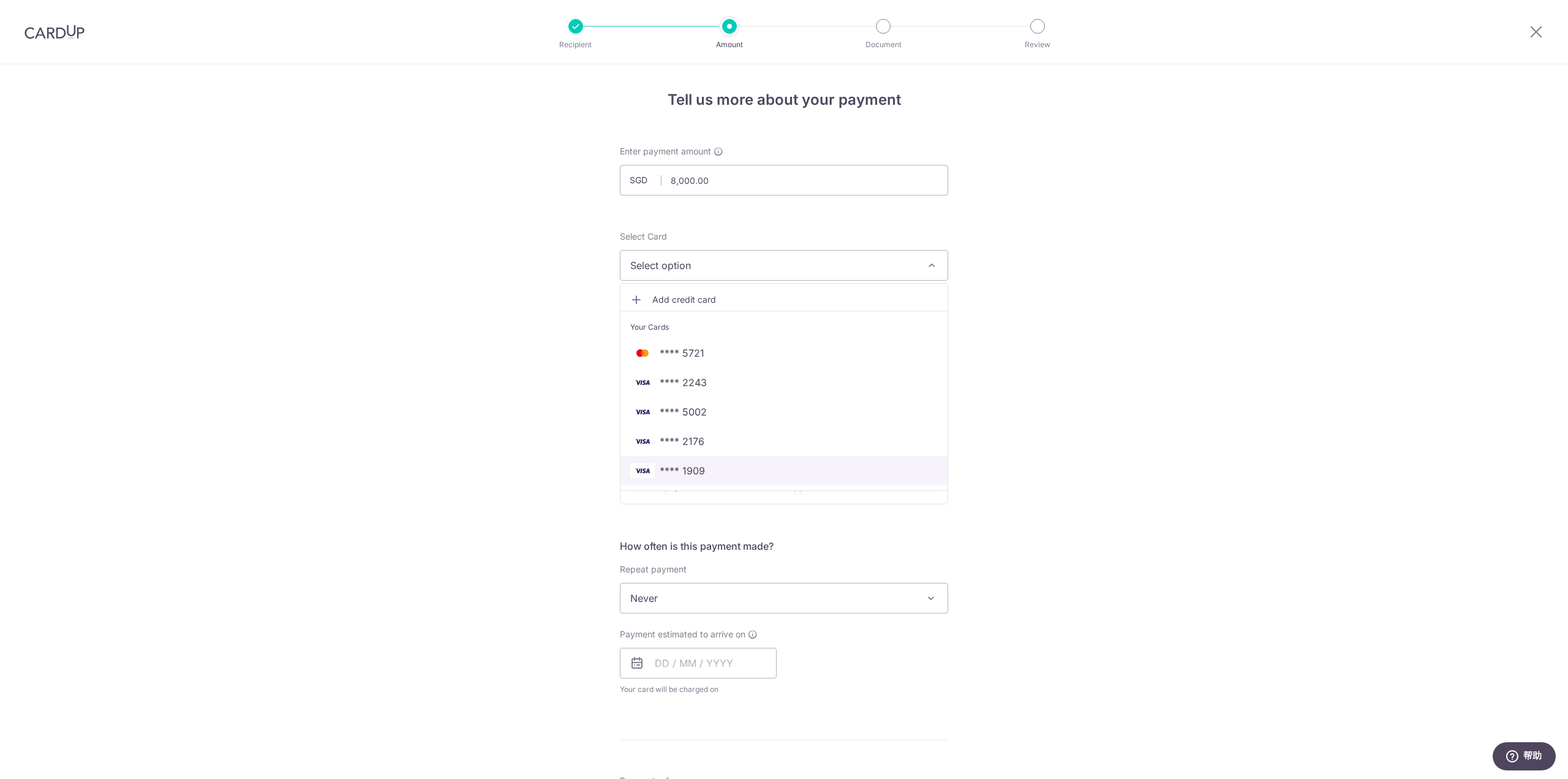
click at [724, 477] on span "**** 1909" at bounding box center [784, 471] width 307 height 15
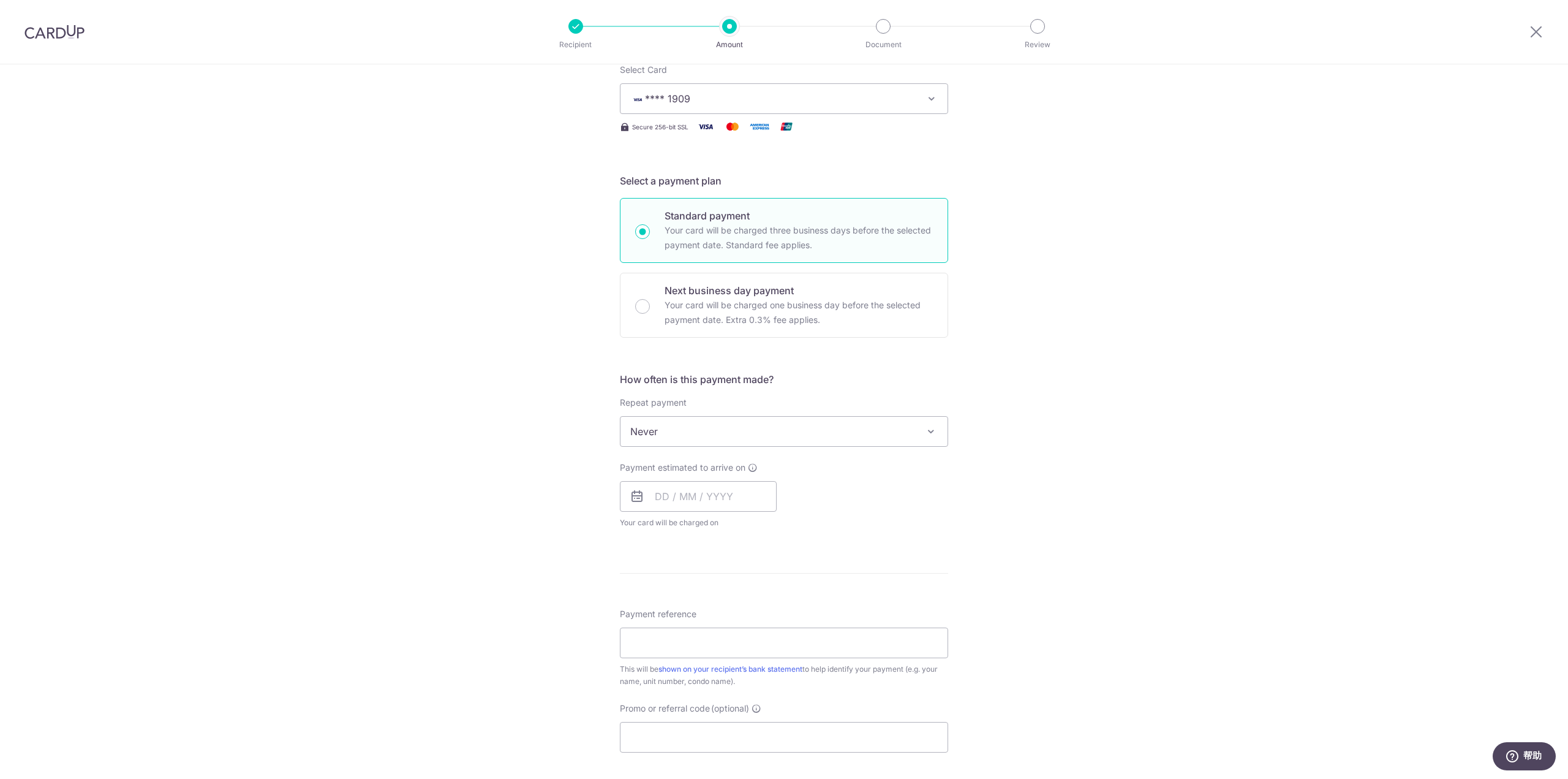
scroll to position [184, 0]
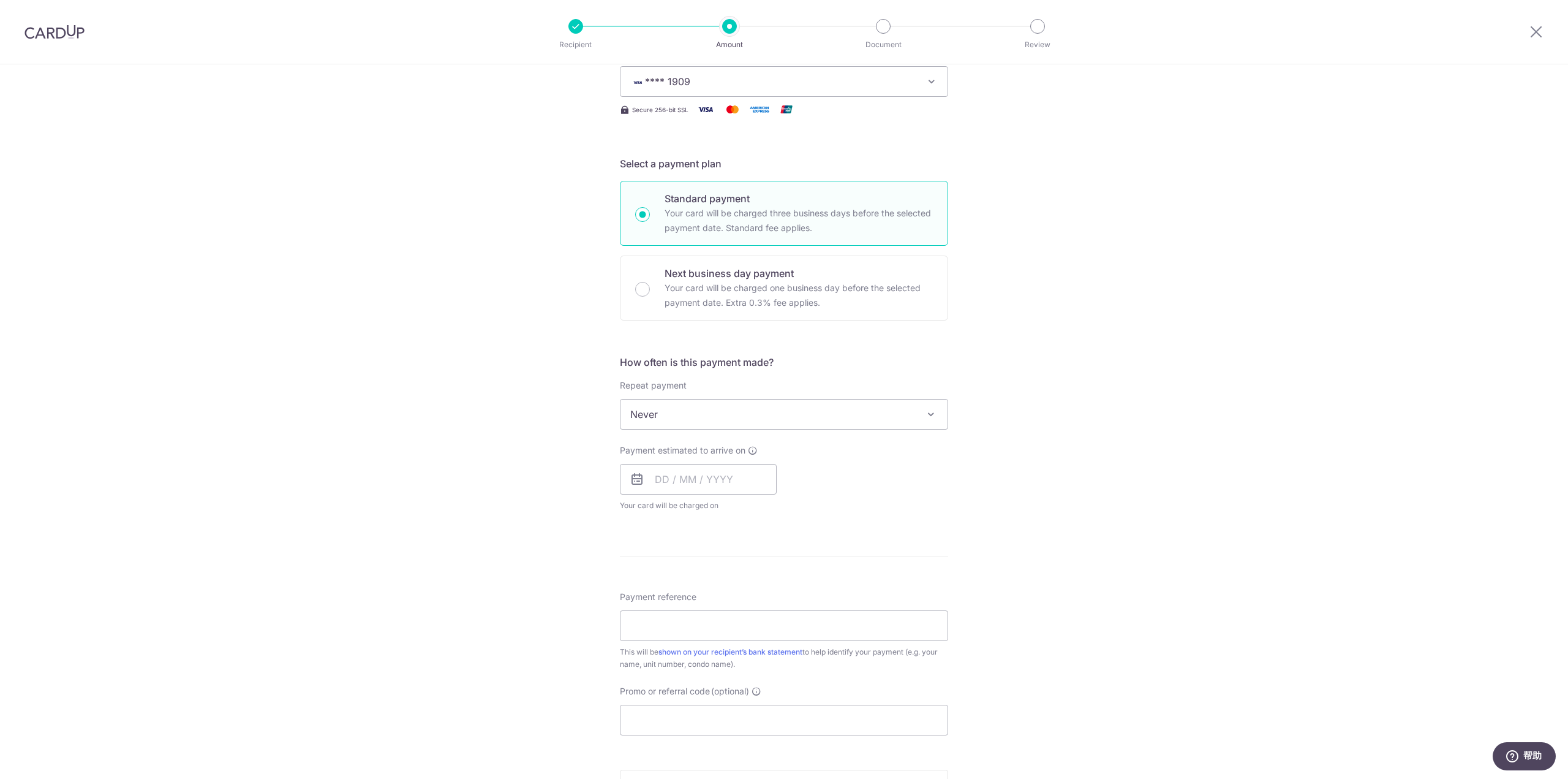
click at [824, 408] on span "Never" at bounding box center [784, 414] width 327 height 29
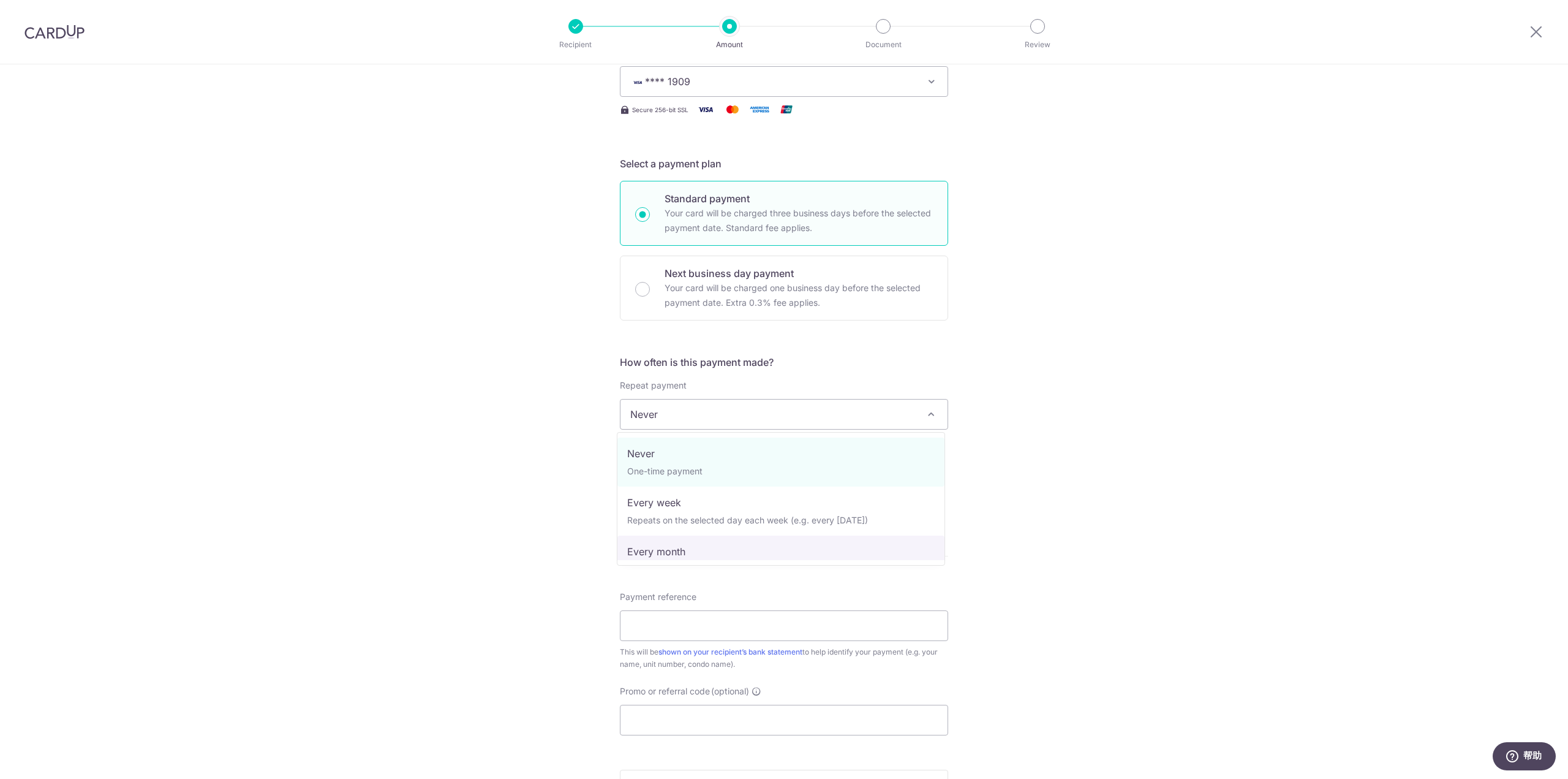
click at [747, 561] on span "Never One-time payment Every week Repeats on the selected day each week (e.g. e…" at bounding box center [781, 498] width 328 height 133
select select "3"
type input "31/12/2026"
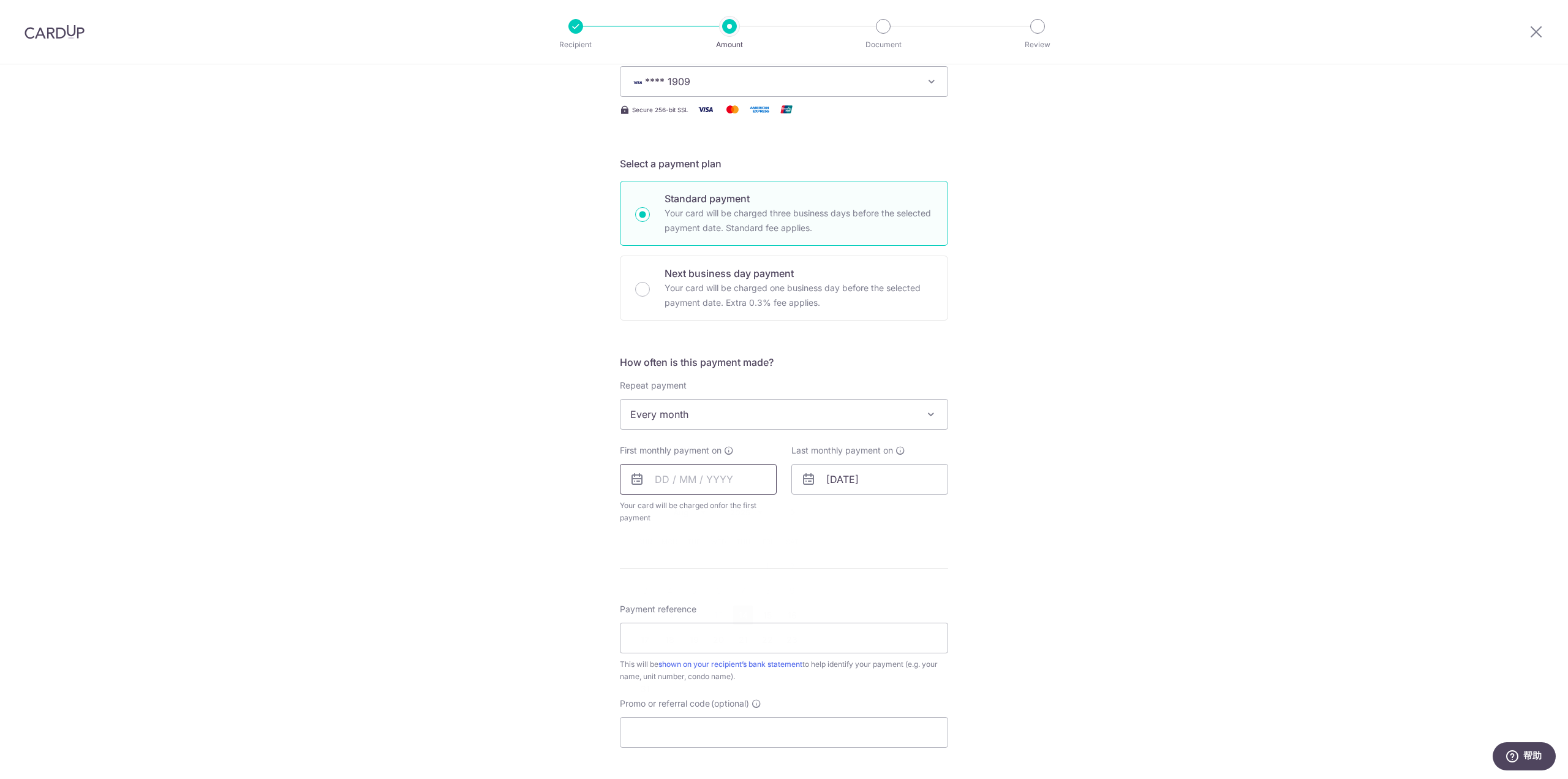
click at [721, 484] on input "text" at bounding box center [698, 479] width 157 height 31
click at [742, 613] on link "14" at bounding box center [744, 615] width 20 height 20
type input "[DATE]"
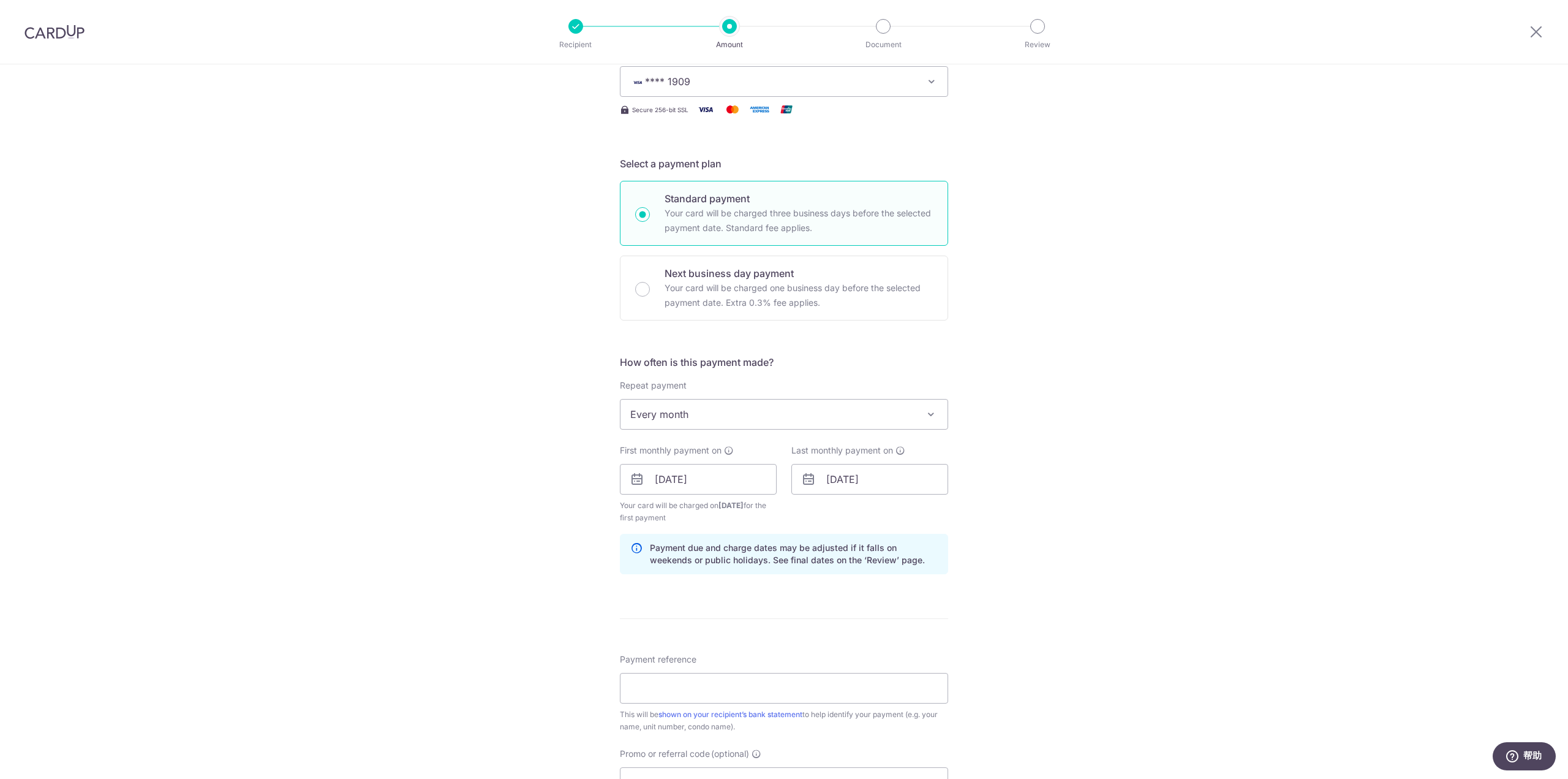
click at [1105, 485] on div "Tell us more about your payment Enter payment amount SGD 8,000.00 8000.00 Selec…" at bounding box center [784, 465] width 1568 height 1171
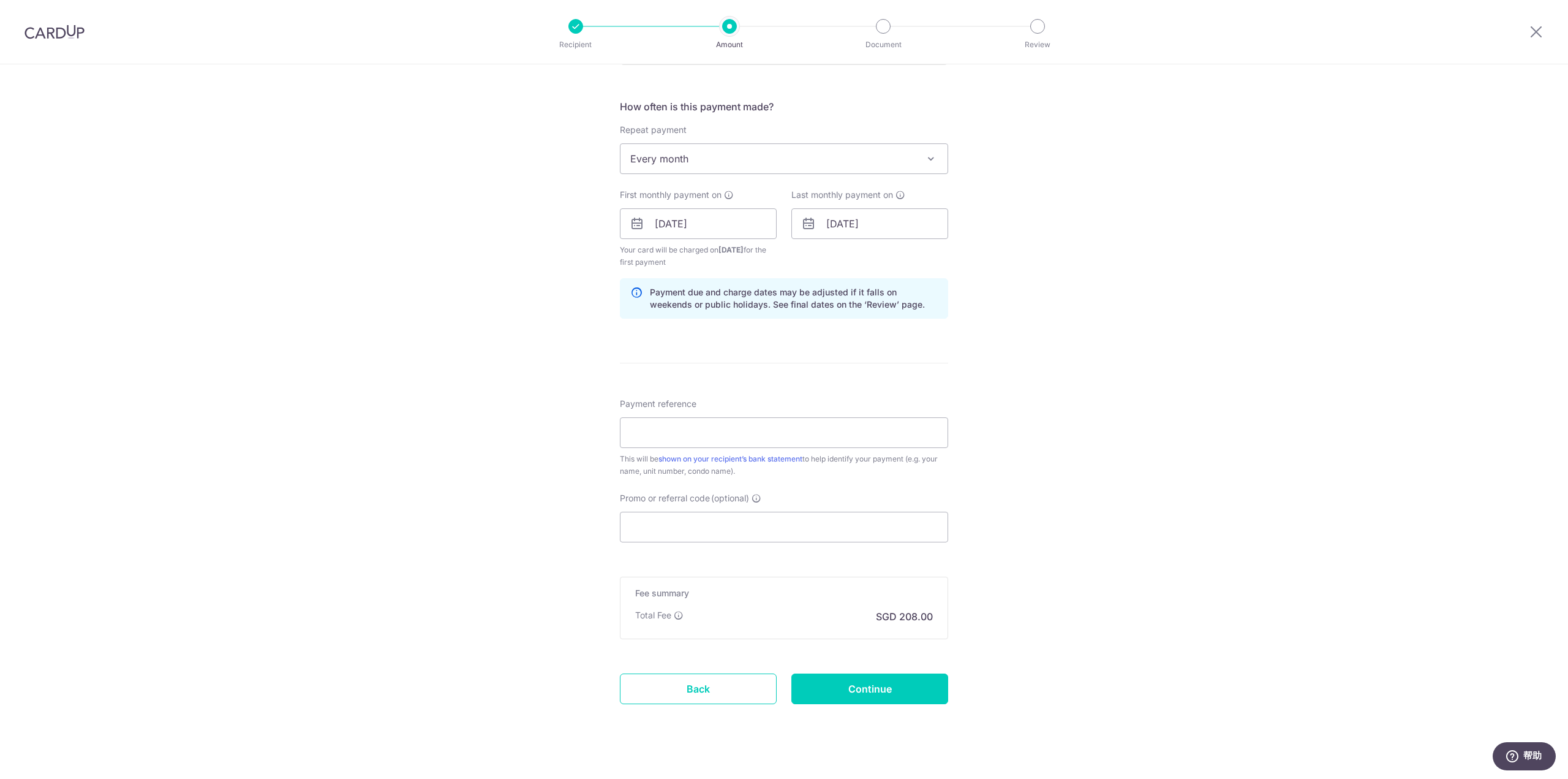
scroll to position [456, 0]
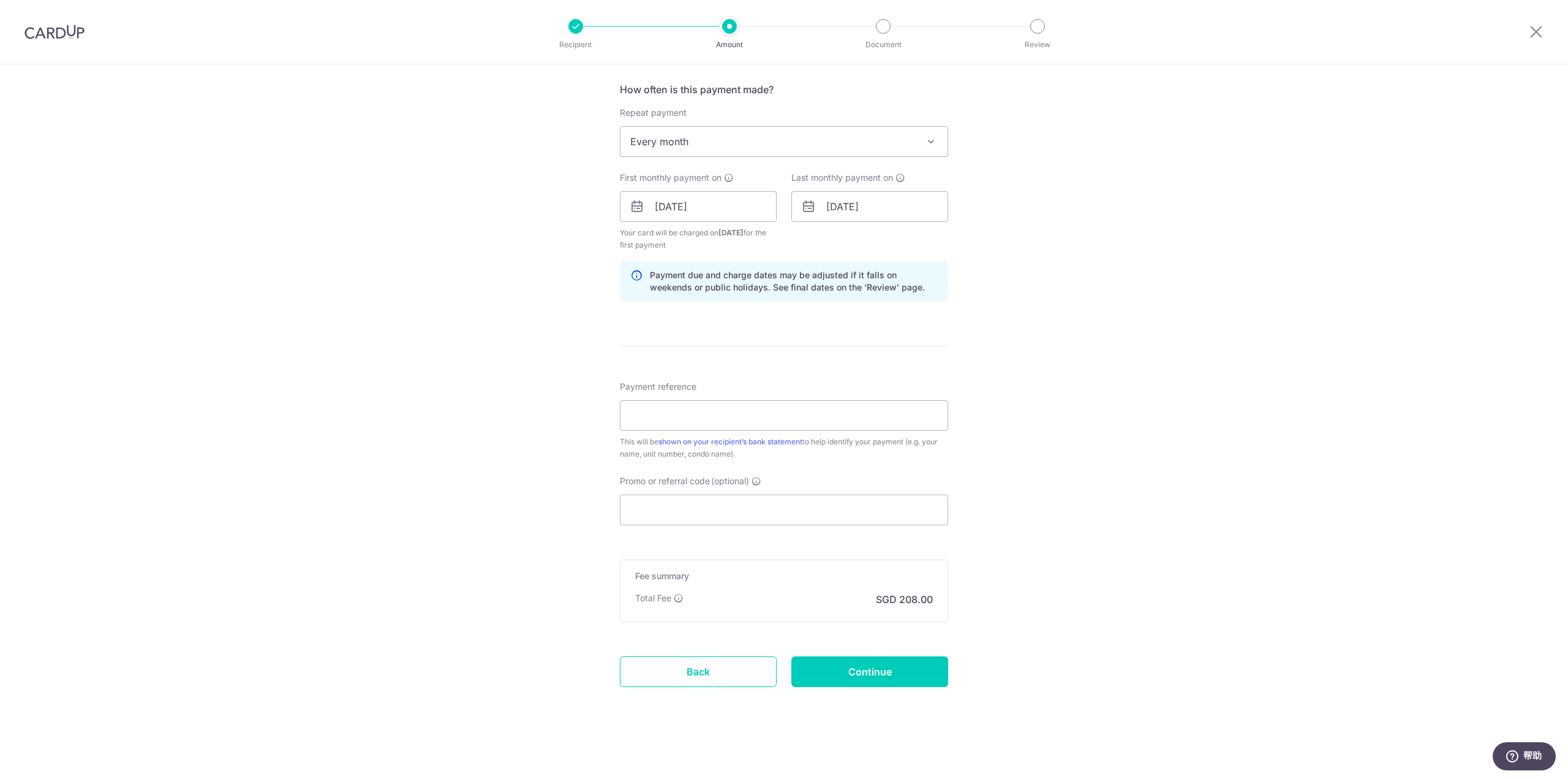
click at [677, 393] on div "Payment reference This will be shown on your recipient’s bank statement to help…" at bounding box center [784, 421] width 328 height 80
drag, startPoint x: 679, startPoint y: 414, endPoint x: 685, endPoint y: 422, distance: 10.0
click at [679, 414] on input "Payment reference" at bounding box center [784, 415] width 328 height 31
click at [694, 507] on input "Promo or referral code (optional)" at bounding box center [784, 510] width 328 height 31
click at [697, 421] on input "Payment reference" at bounding box center [784, 415] width 328 height 31
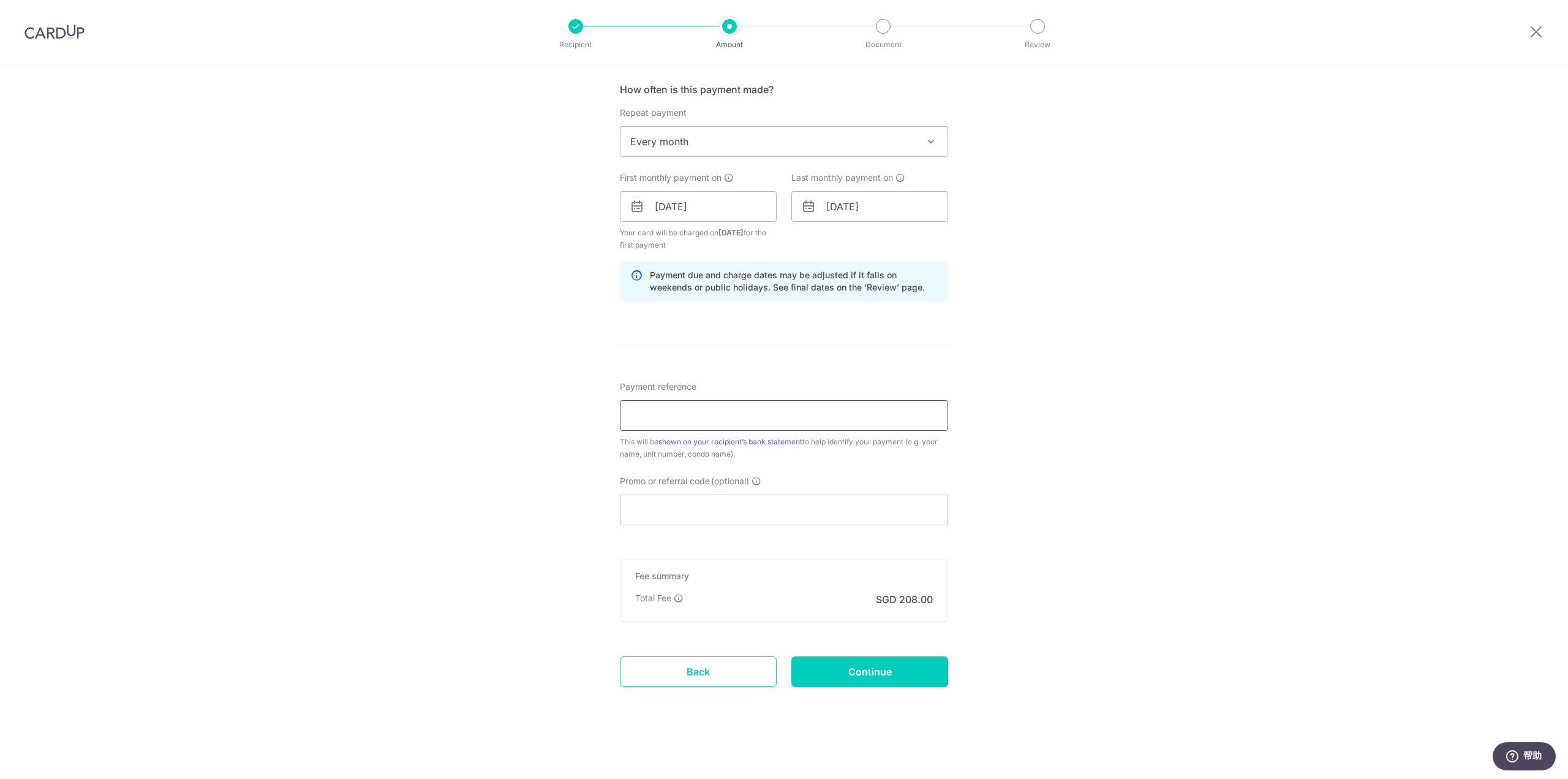
type input "[PERSON_NAME]"
click at [696, 500] on input "Promo or referral code (optional)" at bounding box center [784, 510] width 328 height 31
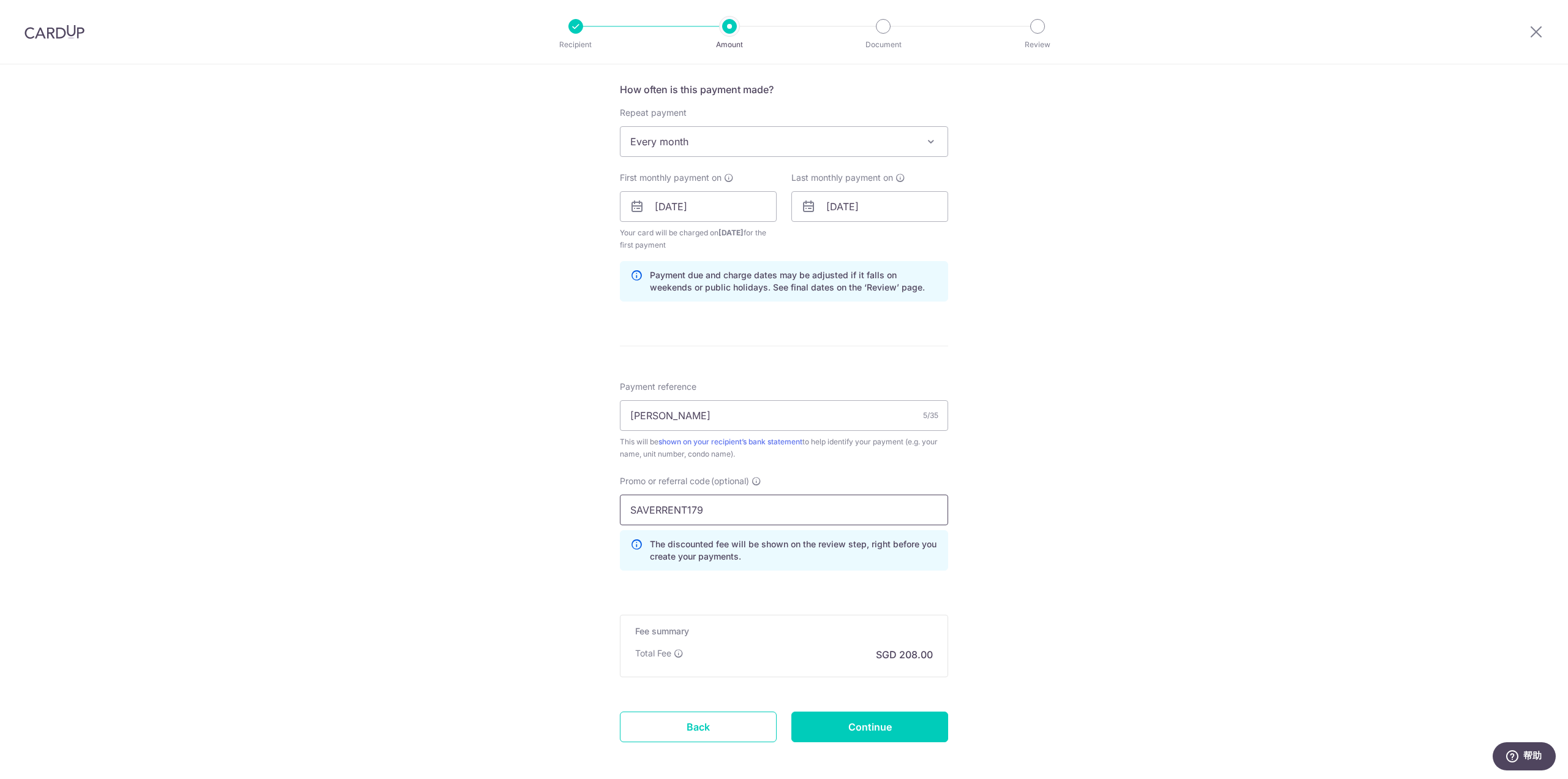
click at [659, 512] on input "SAVERRENT179" at bounding box center [784, 510] width 328 height 31
type input "SAVERENT179"
click at [851, 734] on input "Continue" at bounding box center [870, 726] width 157 height 31
type input "Create Schedule"
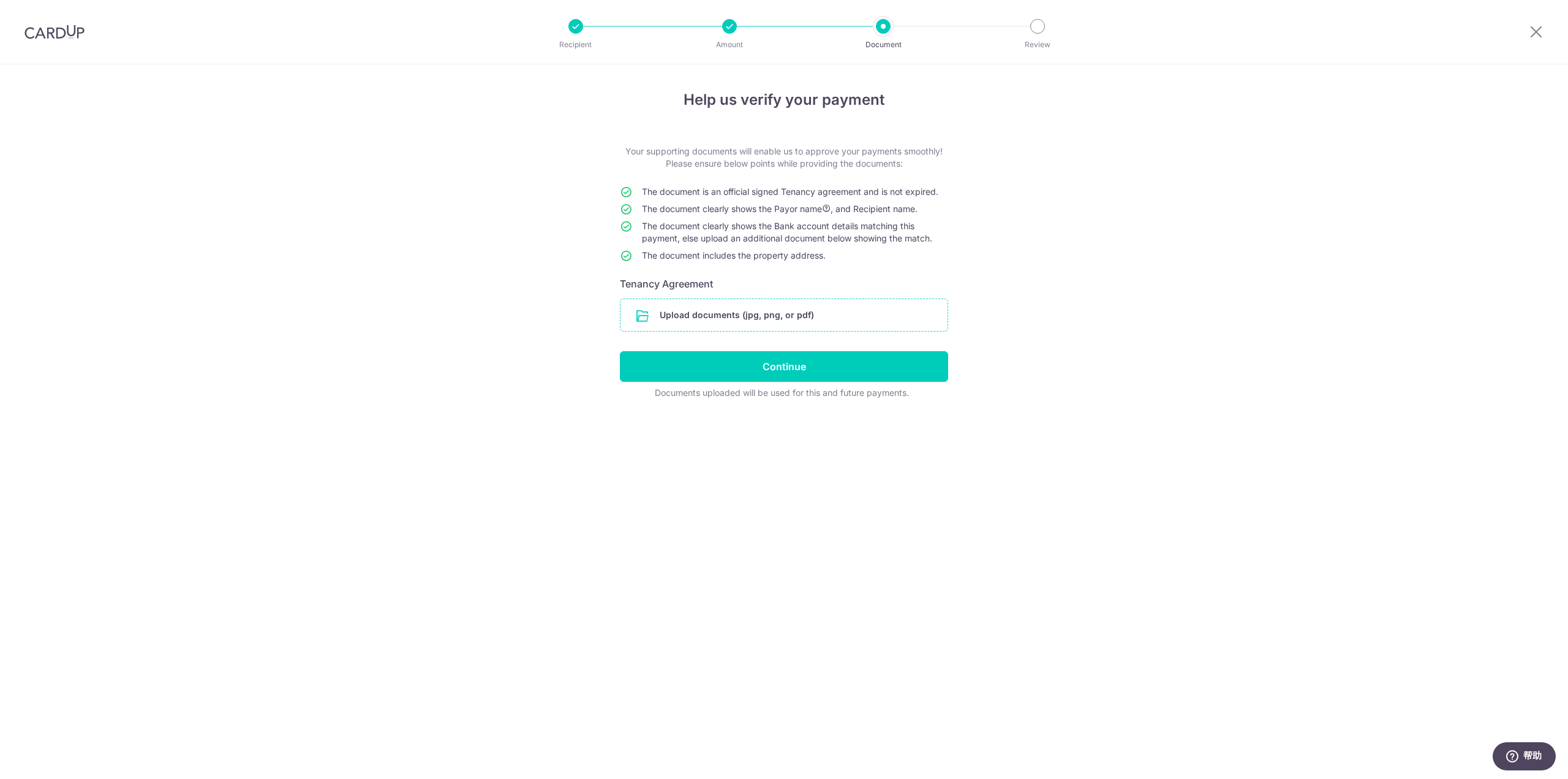
click at [762, 313] on input "file" at bounding box center [784, 315] width 327 height 32
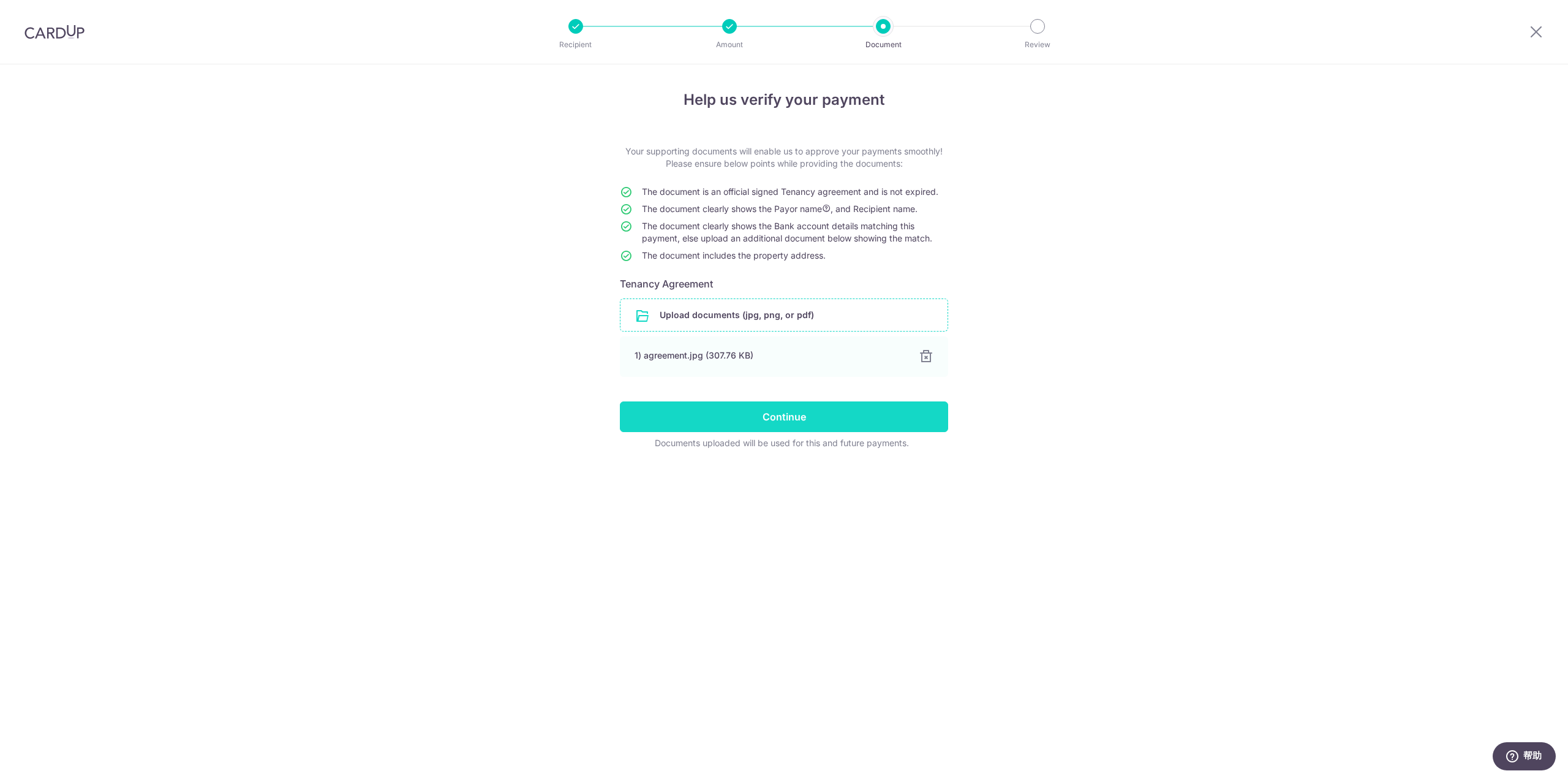
click at [784, 418] on input "Continue" at bounding box center [784, 416] width 328 height 31
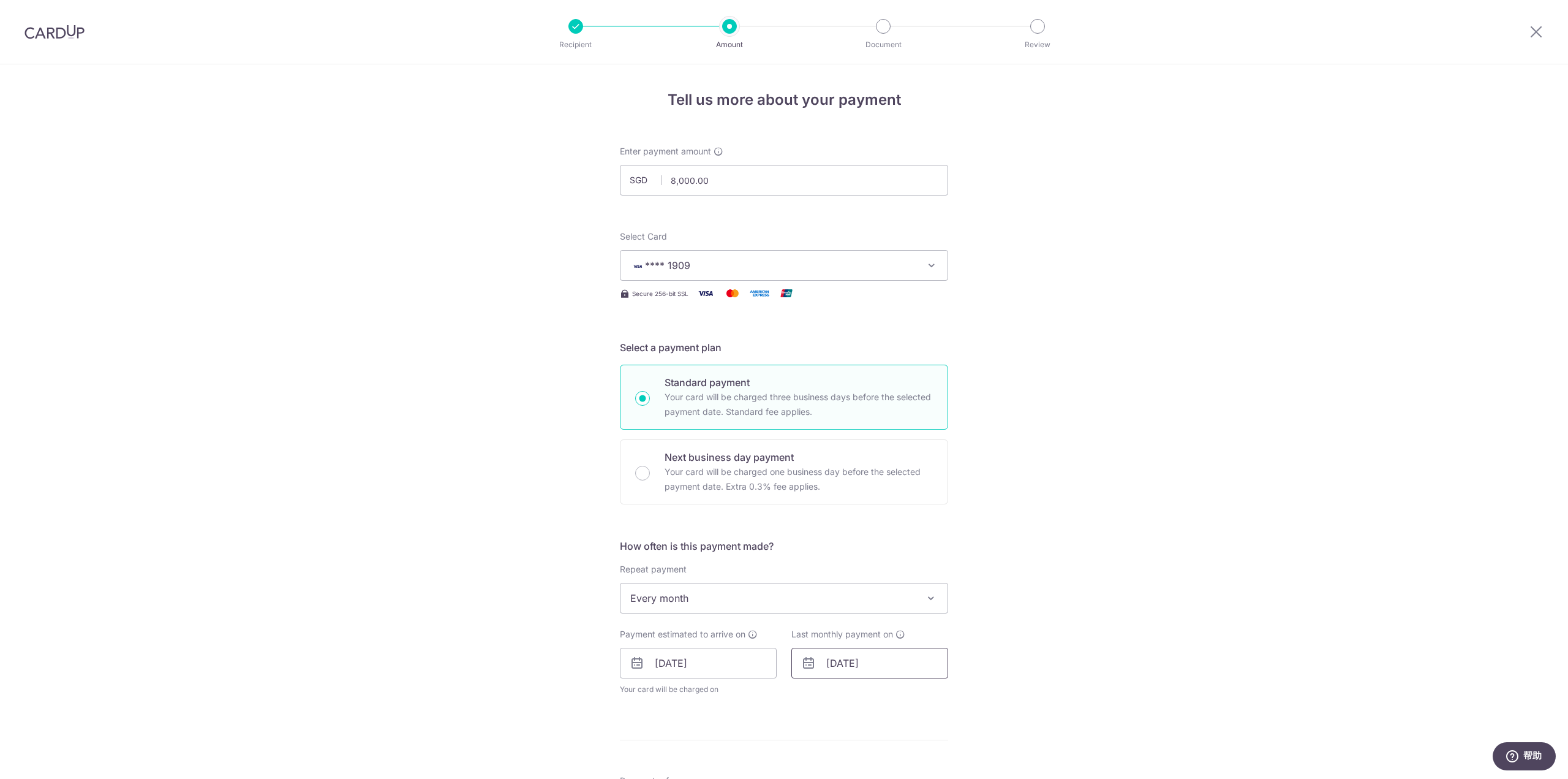
scroll to position [184, 0]
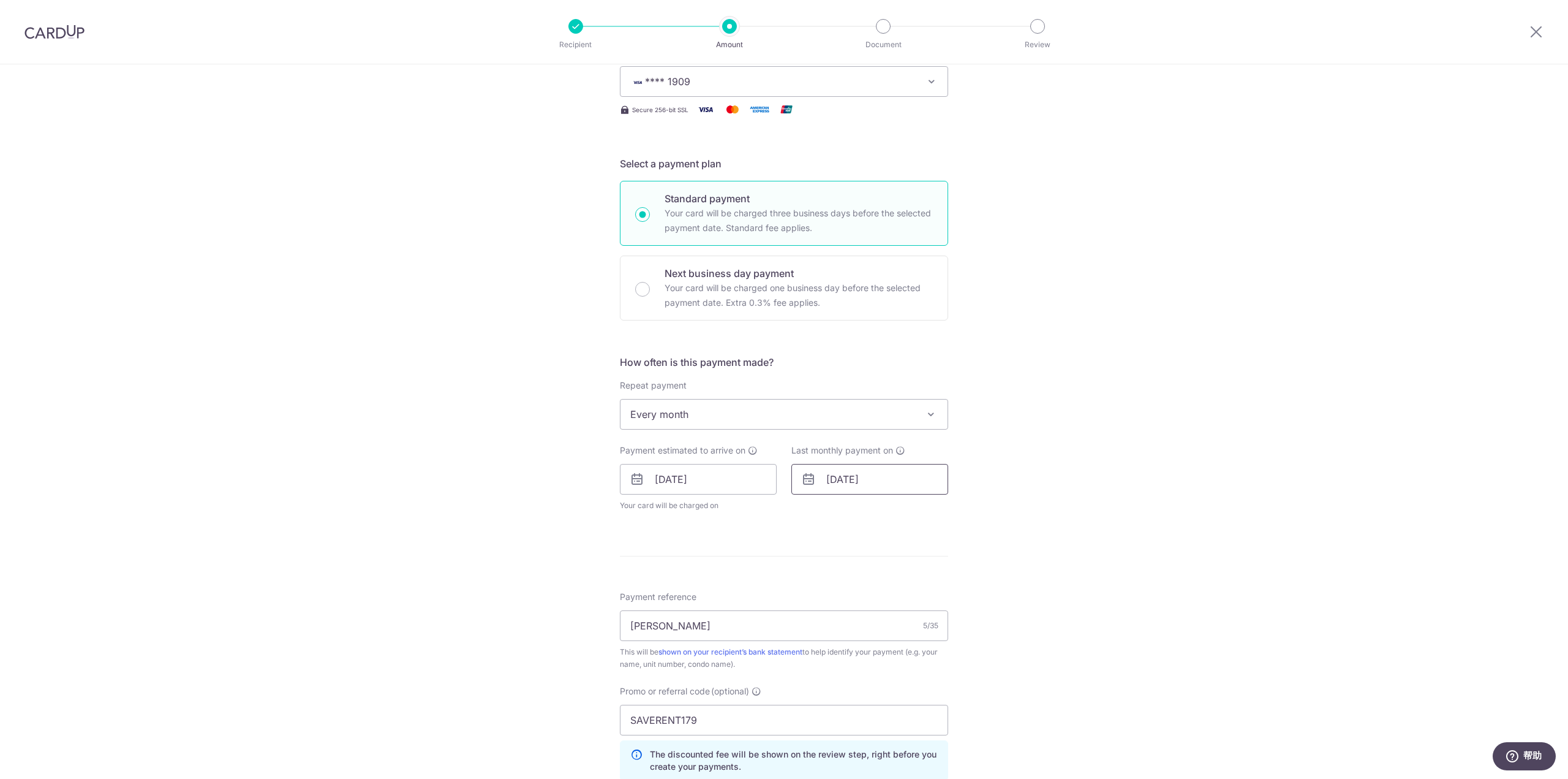
click at [866, 483] on input "31/12/2026" at bounding box center [870, 479] width 157 height 31
click at [813, 514] on link "Prev" at bounding box center [814, 512] width 15 height 15
click at [845, 515] on select "Jan Feb Mar Apr May Jun Jul Aug Sep Oct Nov Dec" at bounding box center [862, 511] width 33 height 10
click at [959, 664] on link "31" at bounding box center [964, 665] width 20 height 20
type input "31/01/2026"
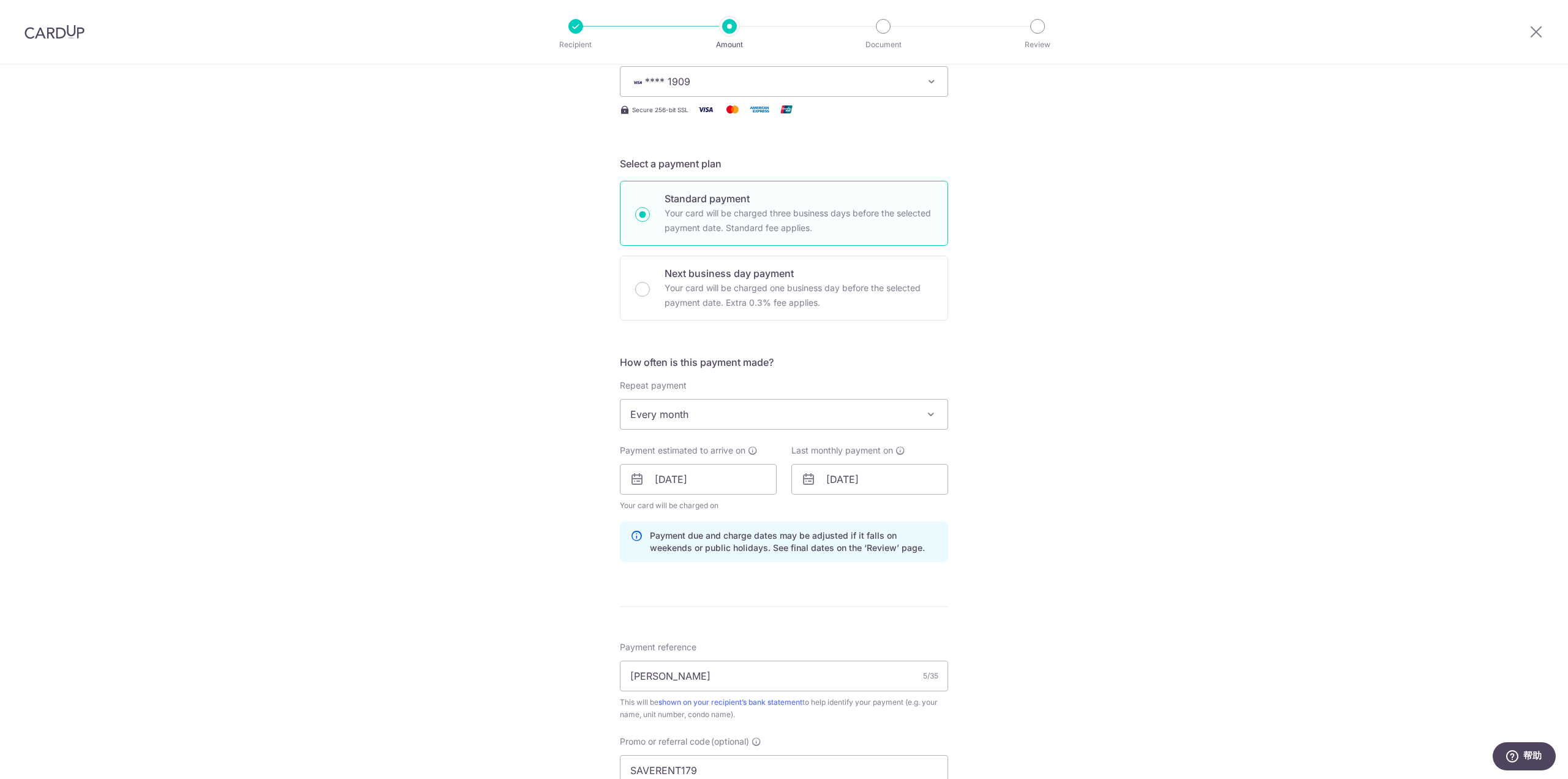
click at [1062, 535] on div "Tell us more about your payment Enter payment amount SGD 8,000.00 8000.00 Selec…" at bounding box center [784, 487] width 1568 height 1213
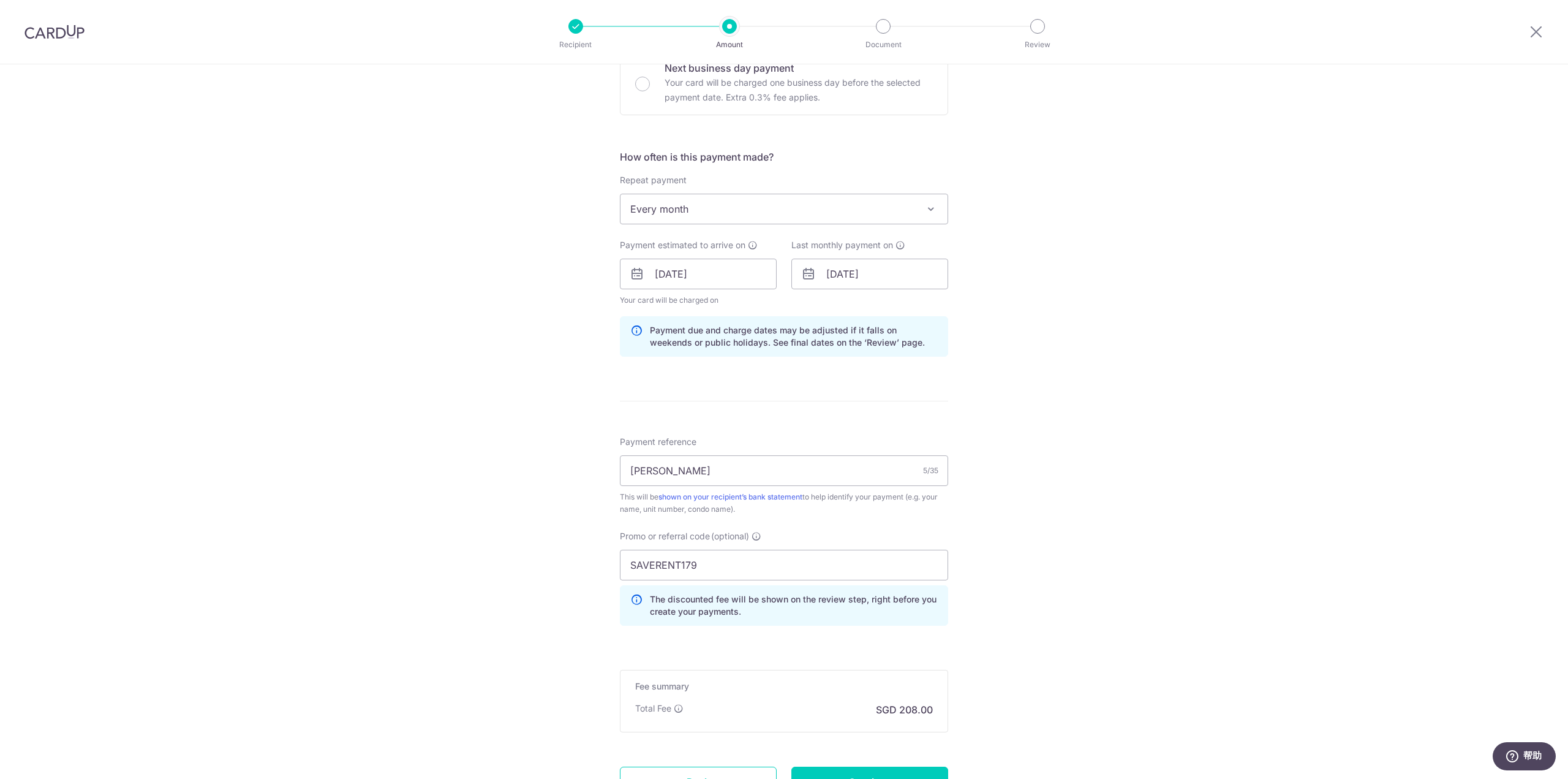
scroll to position [429, 0]
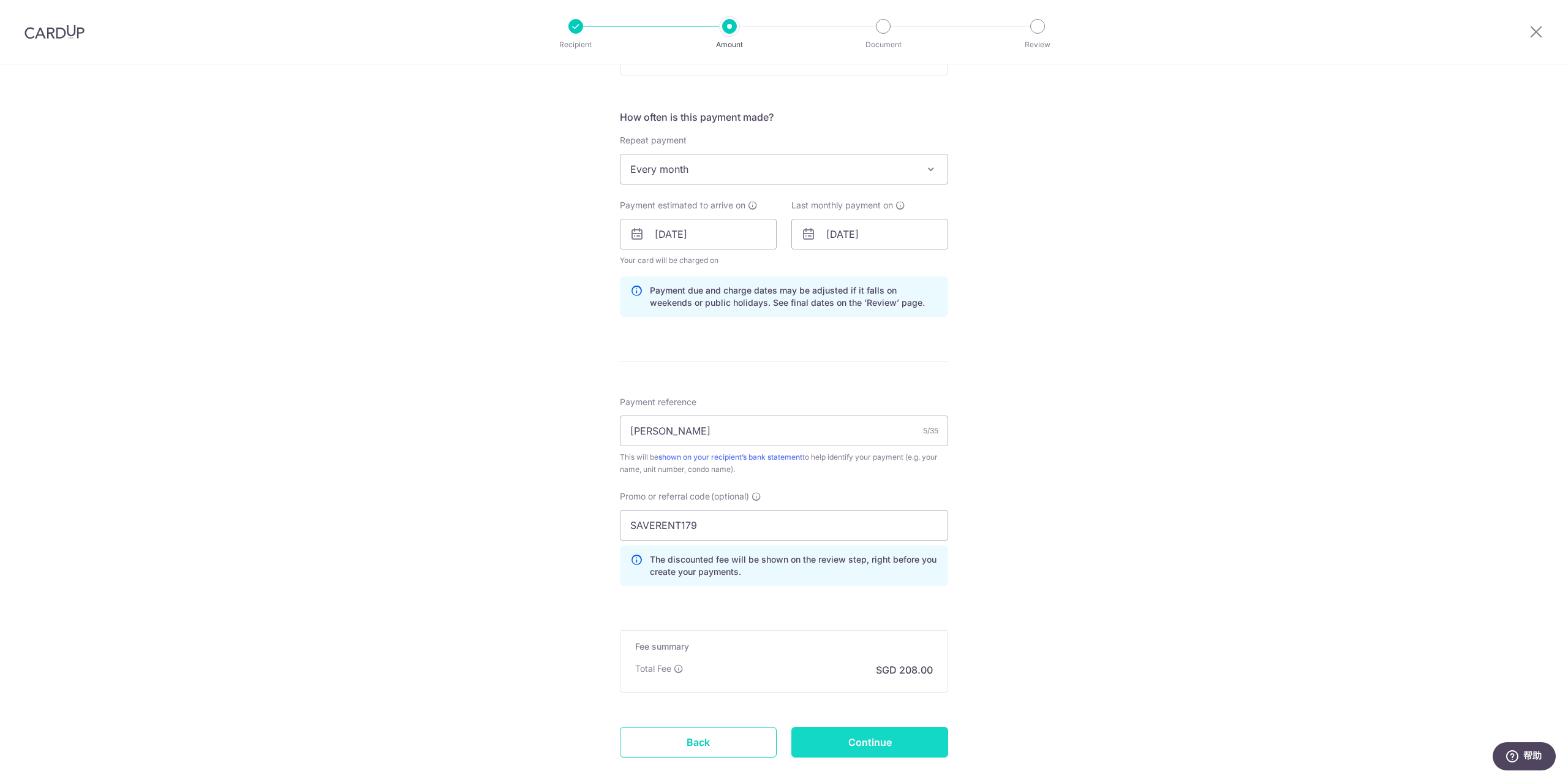
click at [862, 741] on input "Continue" at bounding box center [870, 742] width 157 height 31
type input "Update Schedule"
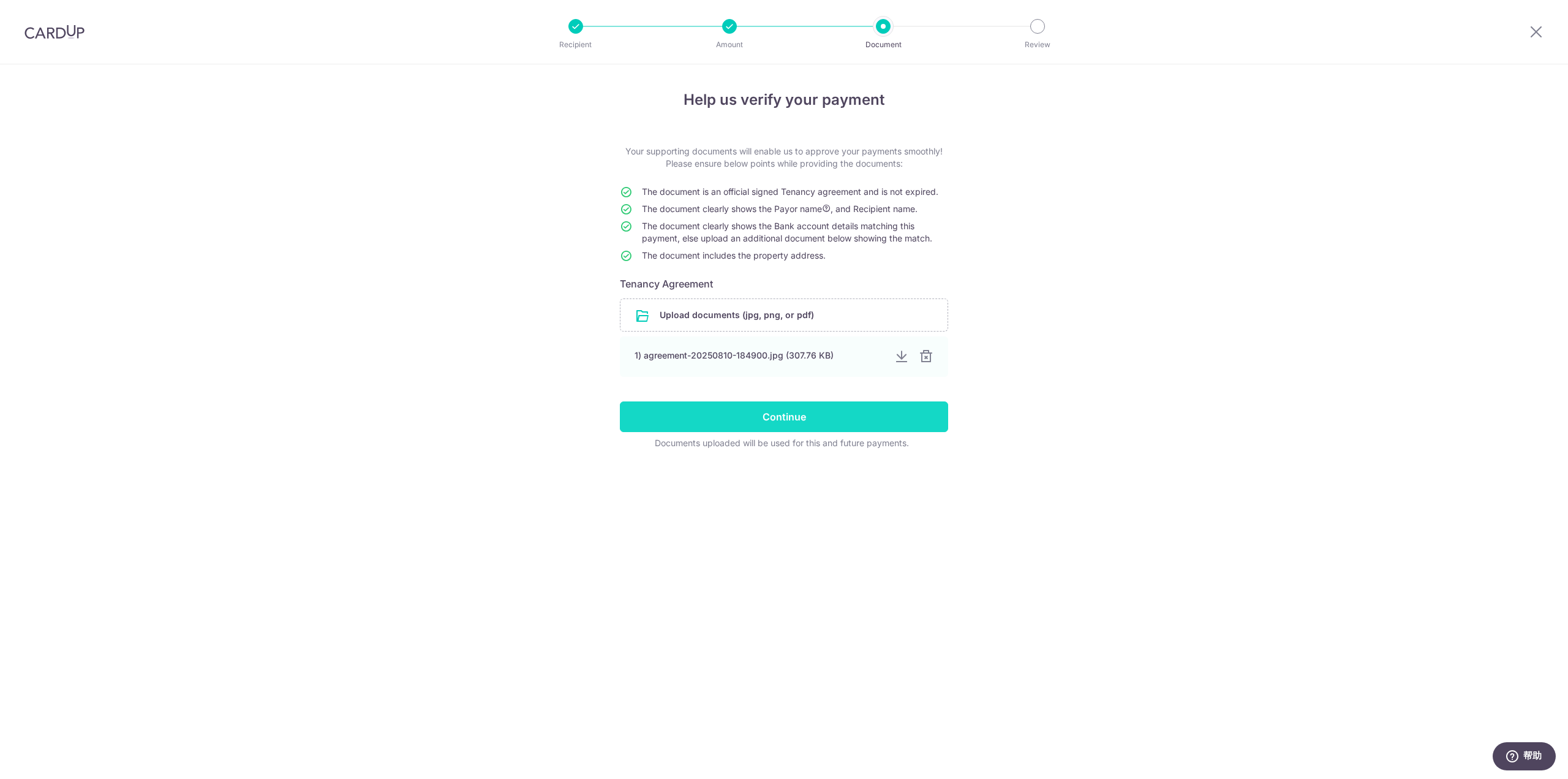
click at [842, 419] on input "Continue" at bounding box center [784, 416] width 328 height 31
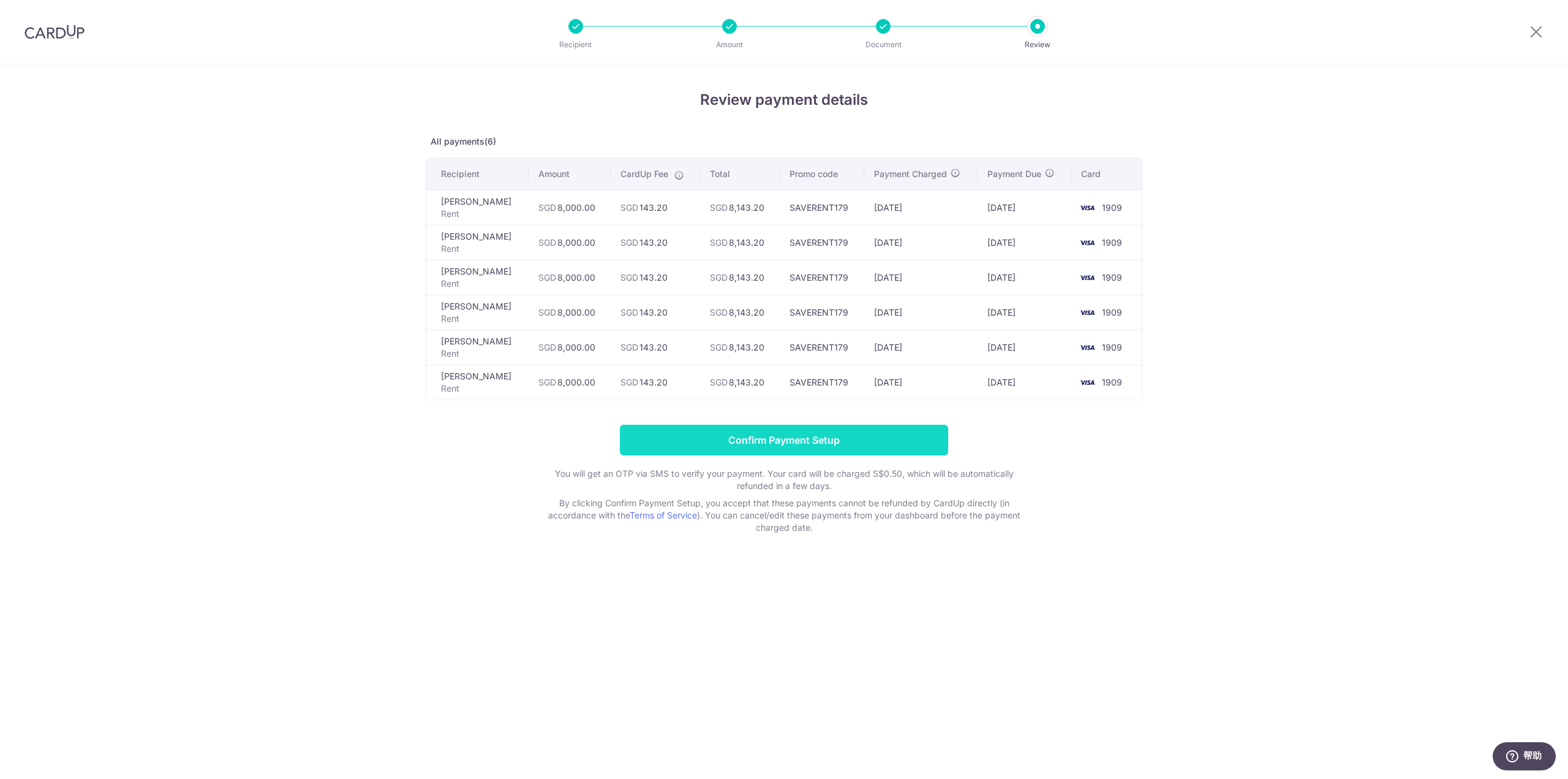
click at [803, 440] on input "Confirm Payment Setup" at bounding box center [784, 440] width 328 height 31
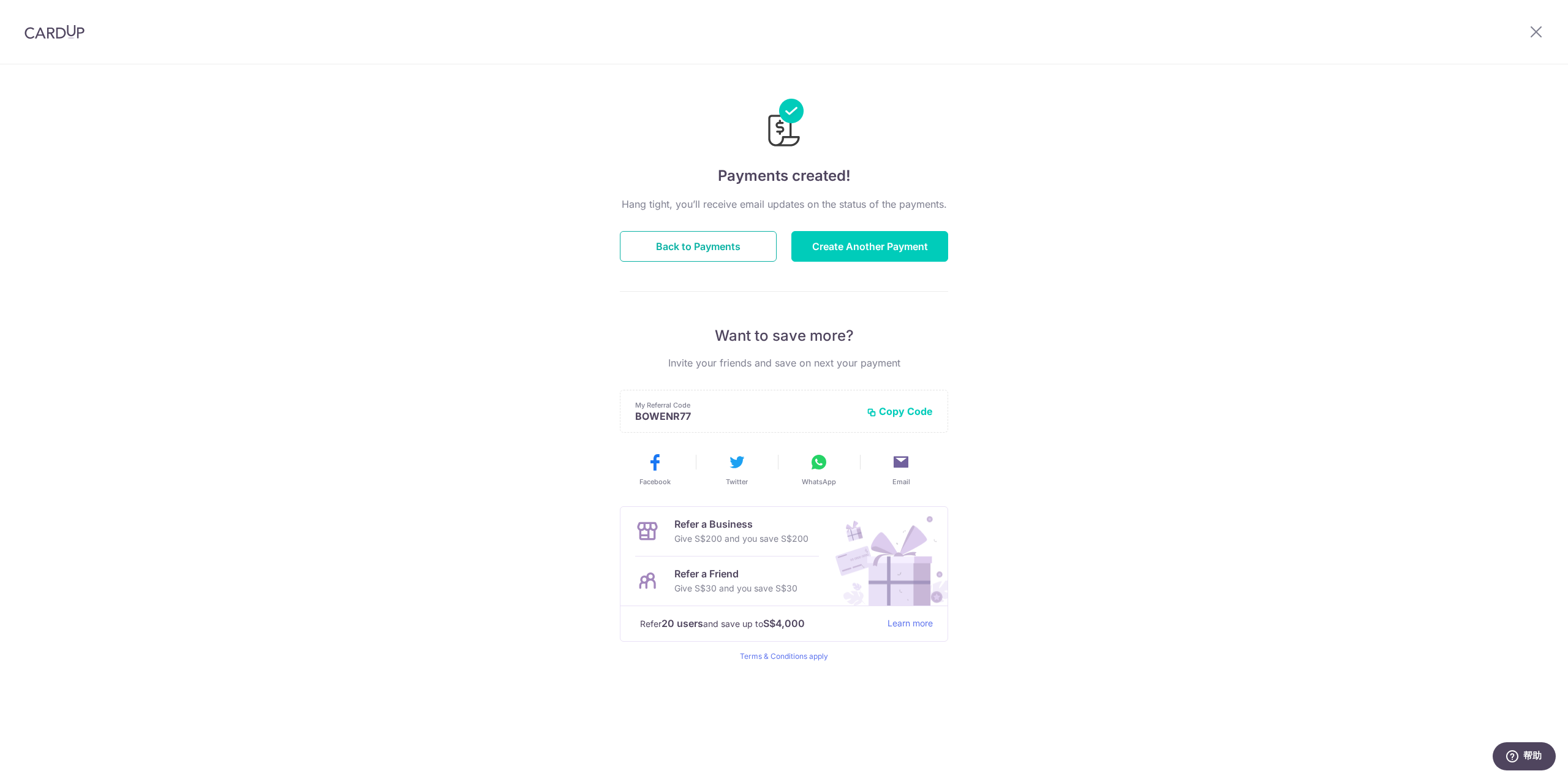
click at [765, 252] on button "Back to Payments" at bounding box center [698, 247] width 157 height 31
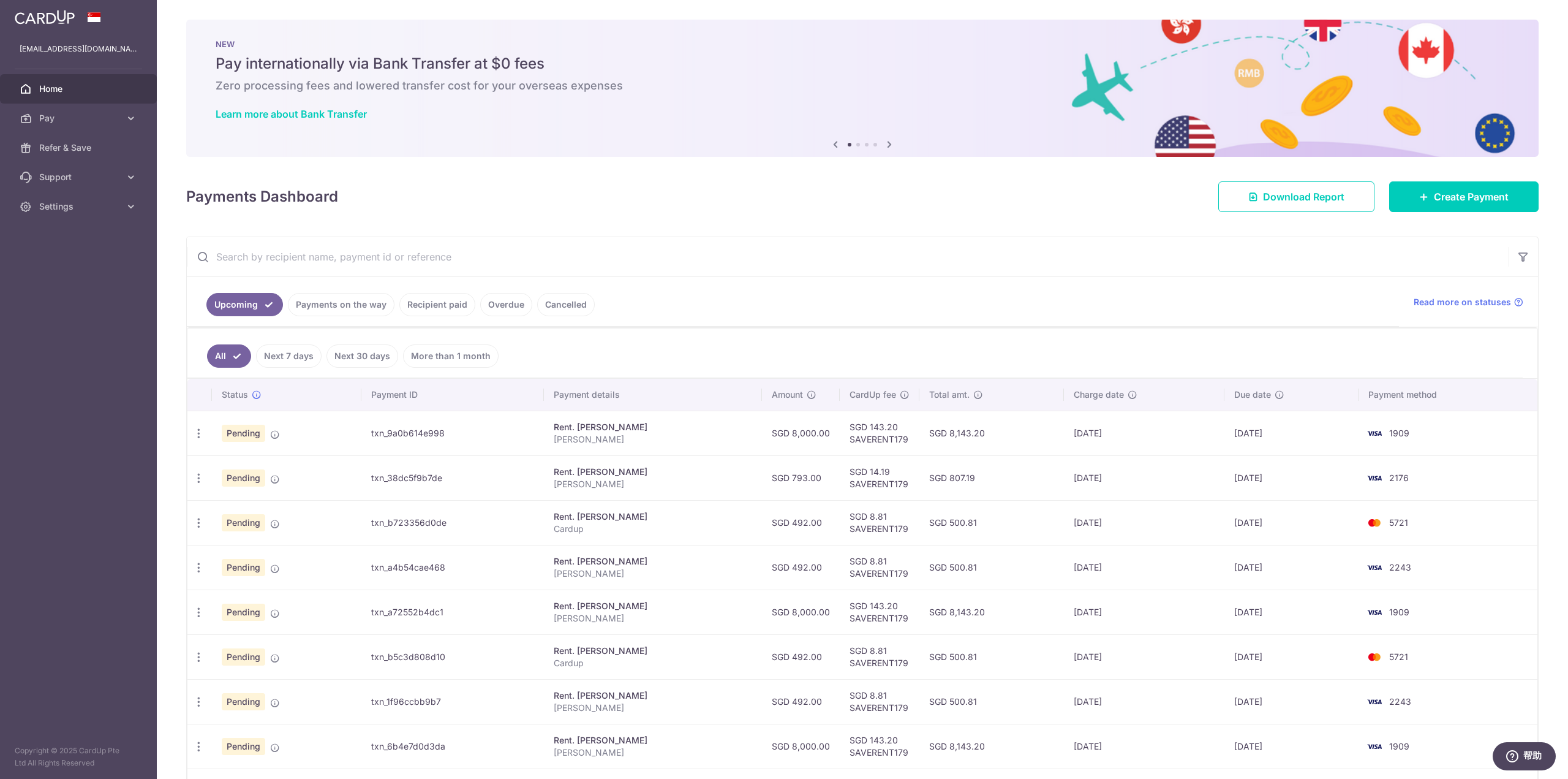
scroll to position [169, 0]
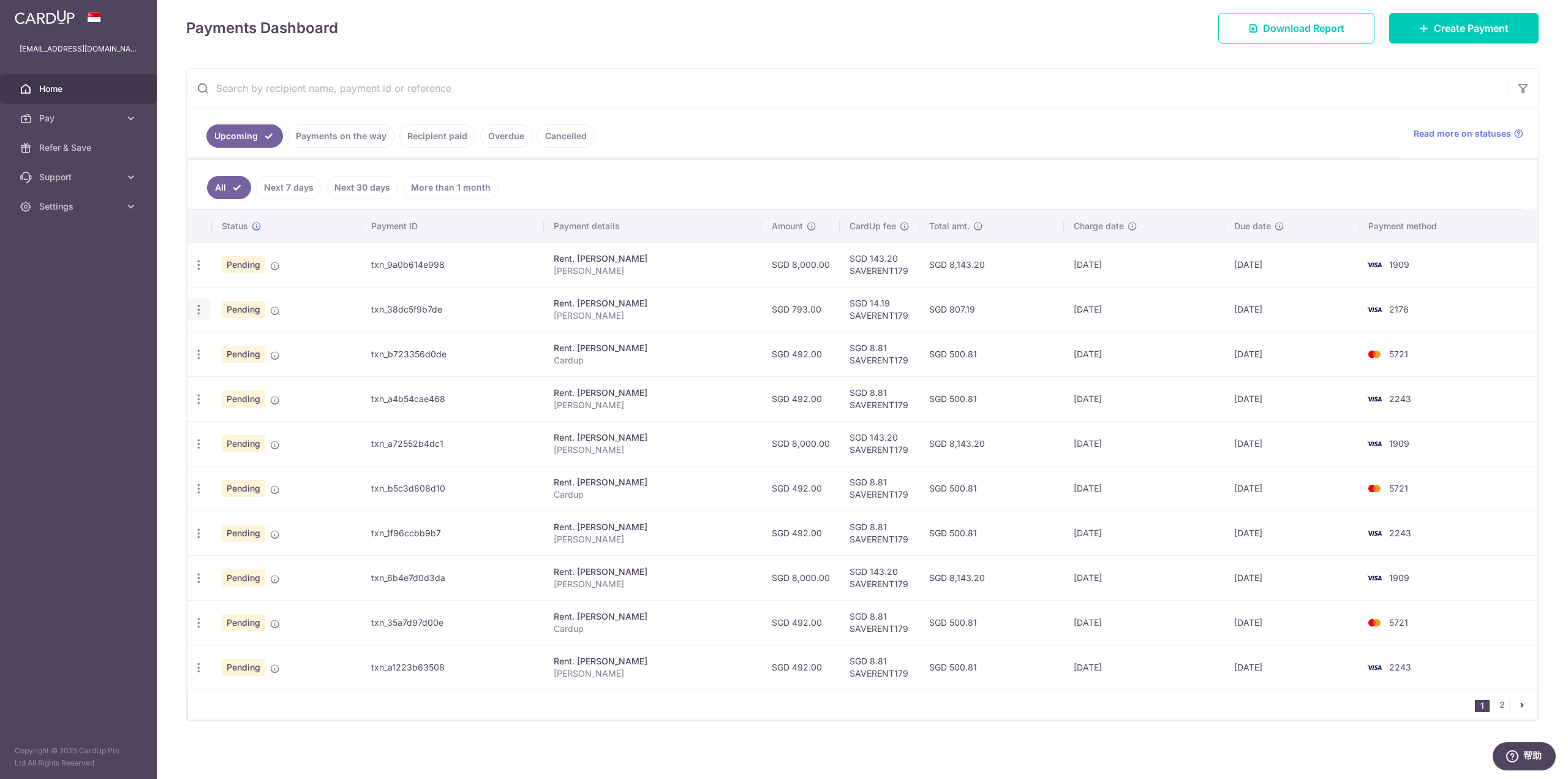
click at [203, 271] on icon "button" at bounding box center [199, 265] width 13 height 13
click at [268, 340] on span "Update payment" at bounding box center [264, 343] width 83 height 15
radio input "true"
type input "793.00"
type input "15/08/2025"
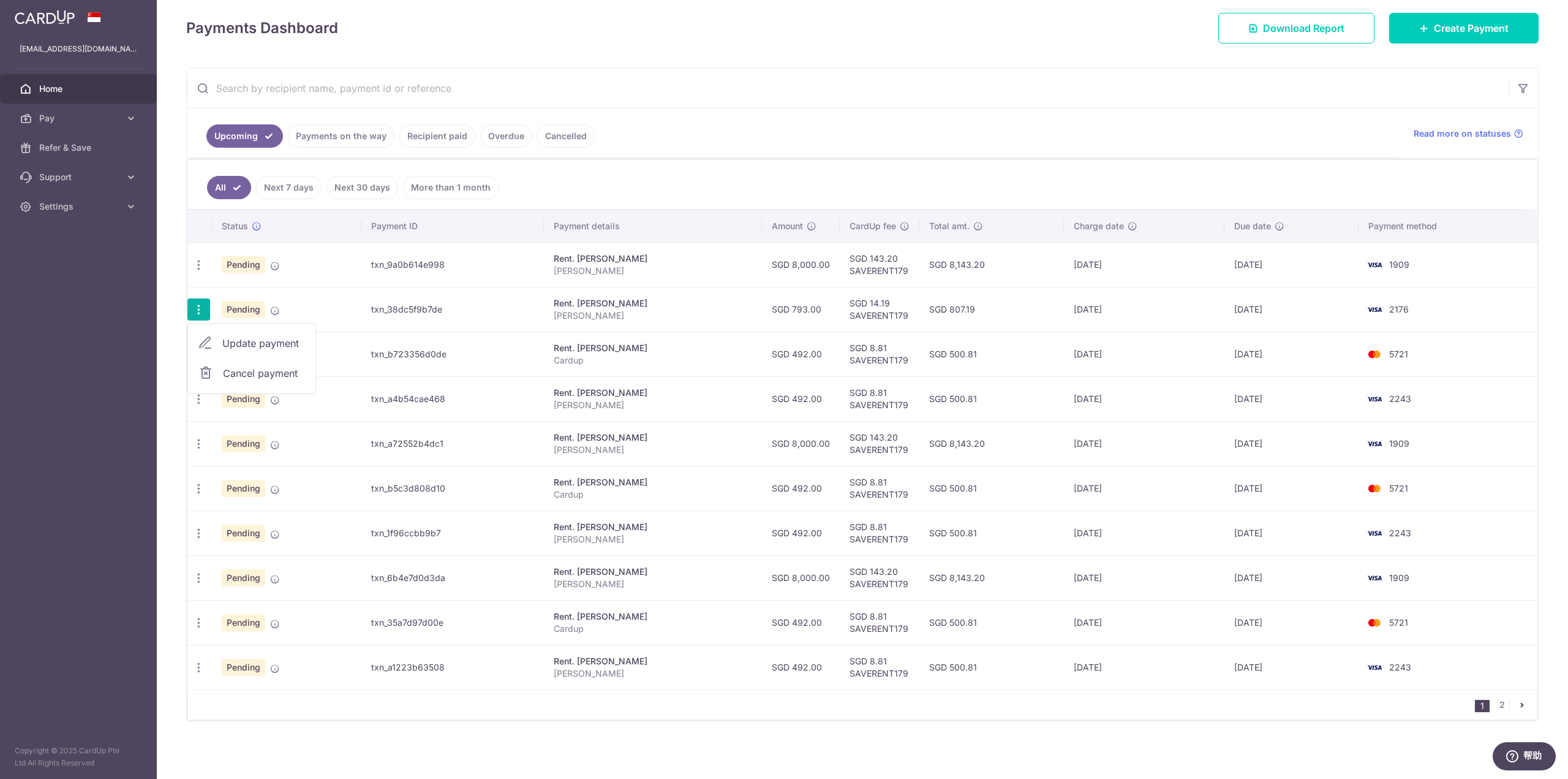
type input "[PERSON_NAME]"
type input "SAVERENT179"
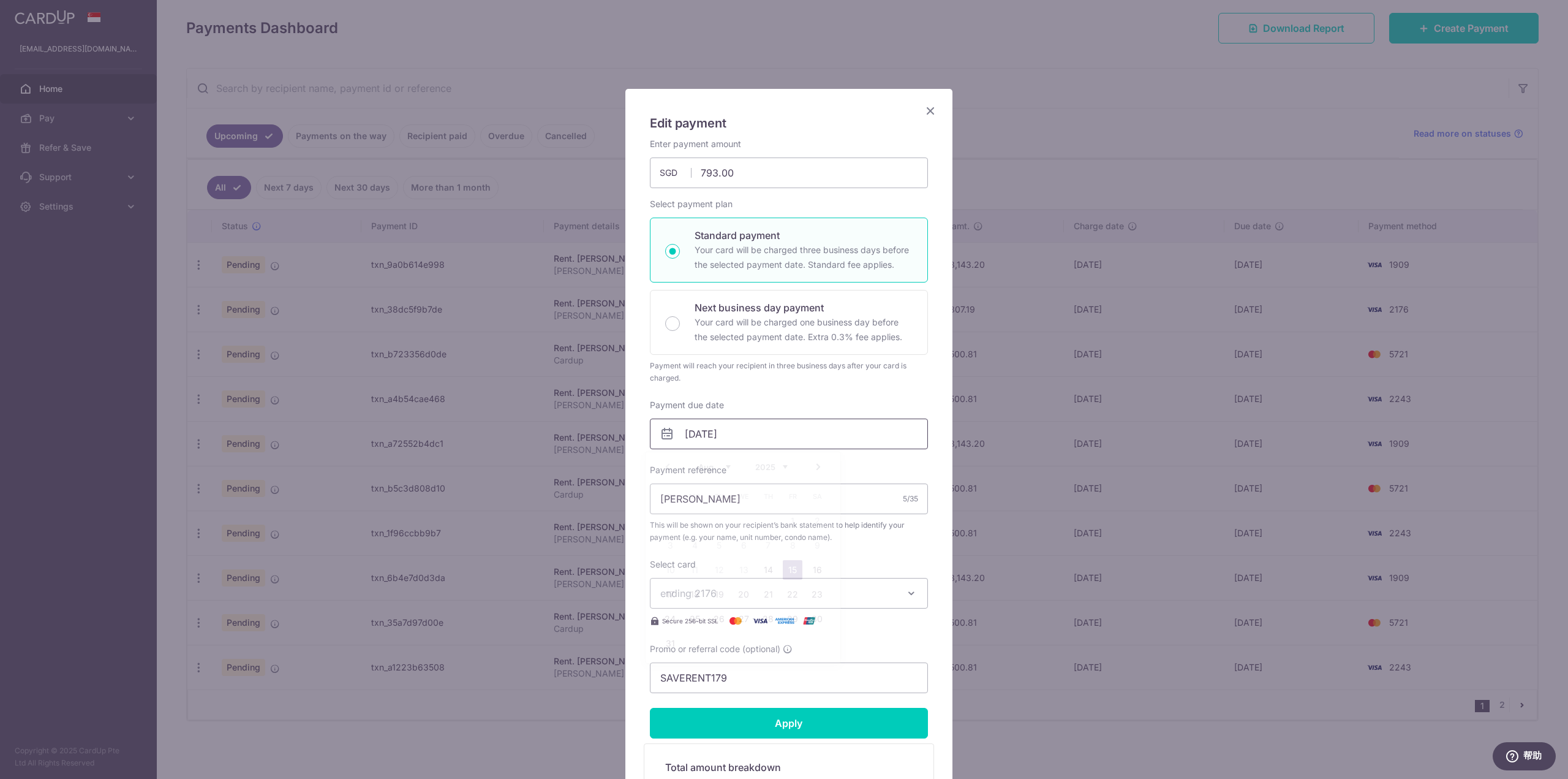
click at [750, 433] on input "15/08/2025" at bounding box center [789, 433] width 278 height 31
click at [693, 594] on link "18" at bounding box center [695, 594] width 20 height 20
type input "[DATE]"
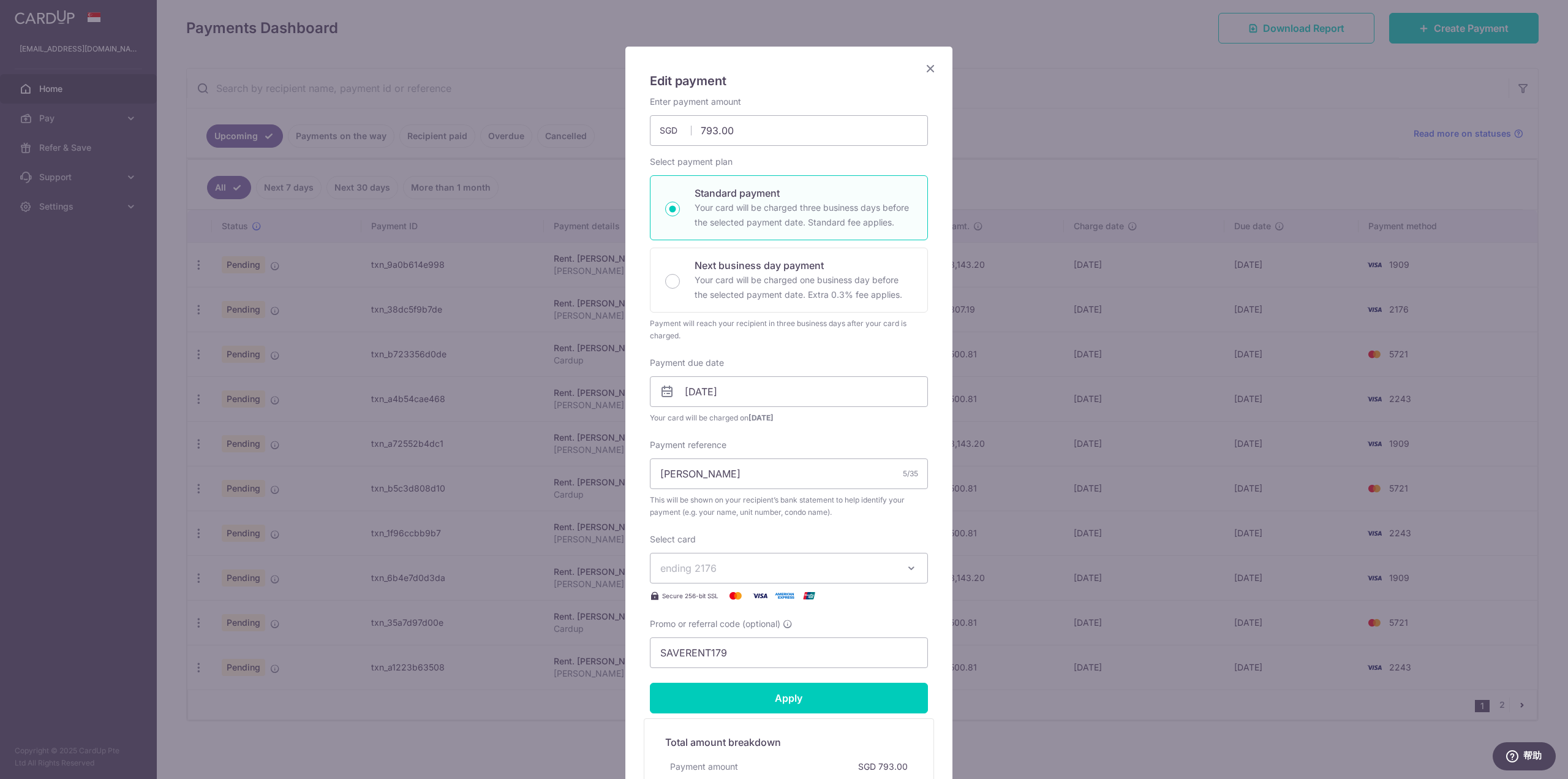
scroll to position [184, 0]
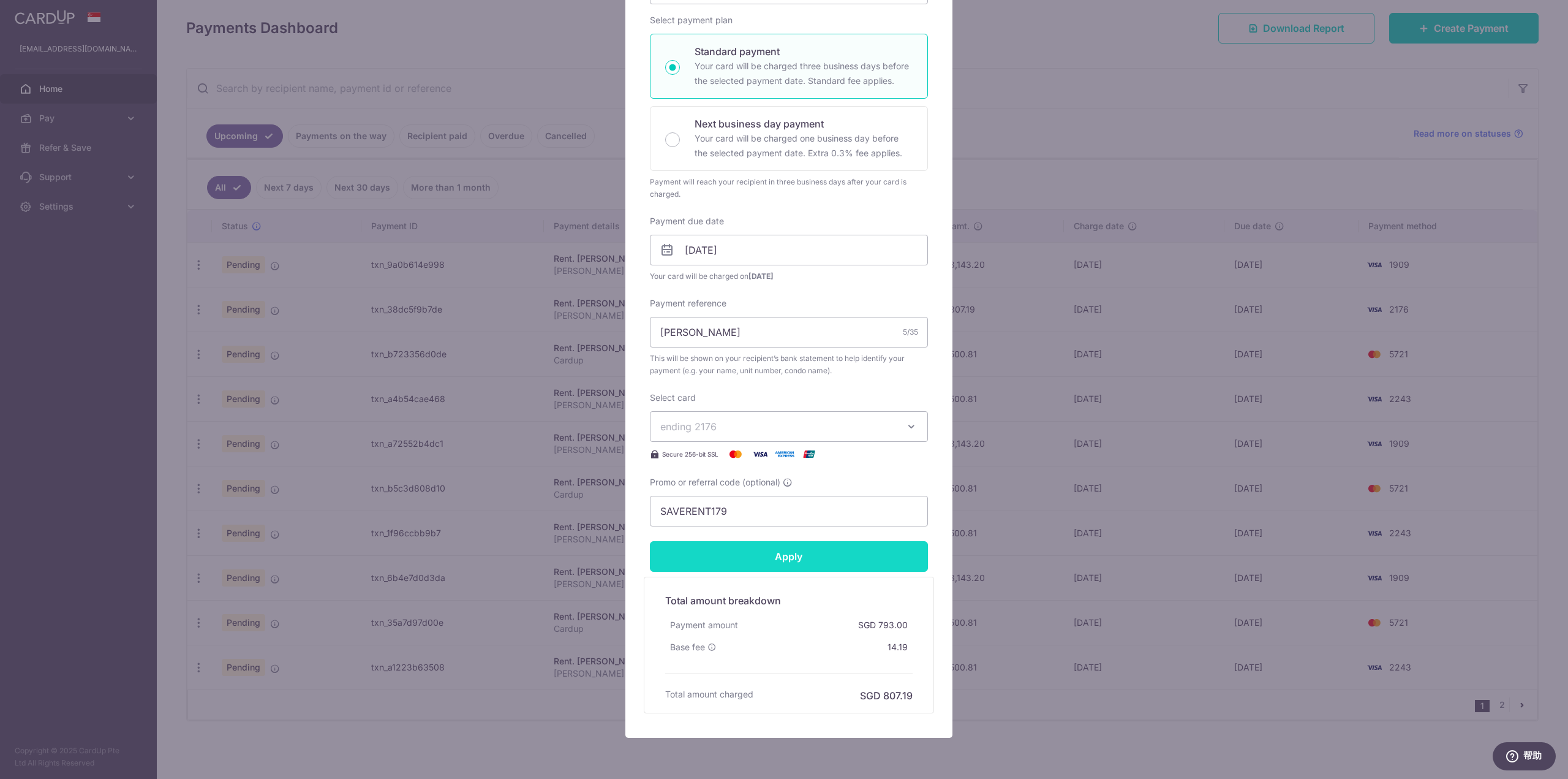
click at [784, 556] on input "Apply" at bounding box center [789, 557] width 278 height 31
type input "Successfully Applied"
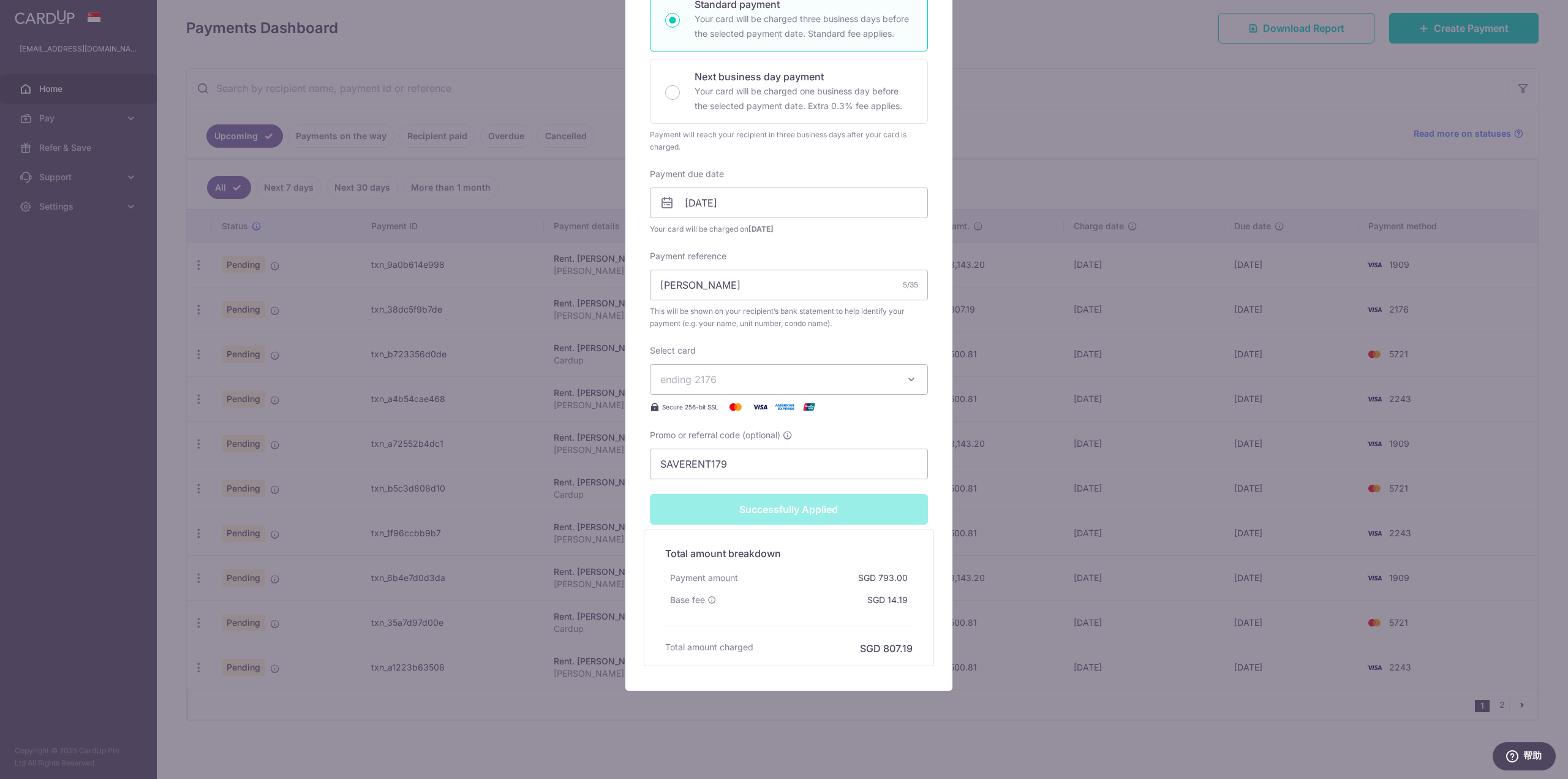
scroll to position [275, 0]
click at [1175, 522] on div "Edit payment By clicking apply, you will make changes to all payments to Yang L…" at bounding box center [784, 389] width 1568 height 779
